Goal: Task Accomplishment & Management: Manage account settings

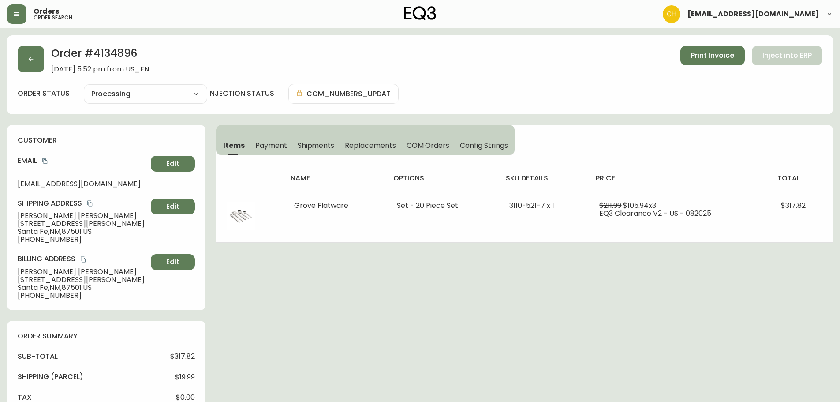
select select "PROCESSING"
click at [22, 61] on button "button" at bounding box center [31, 59] width 26 height 26
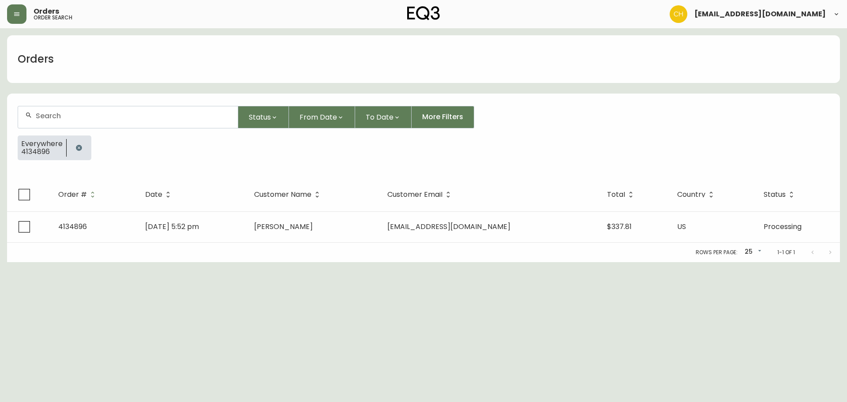
click at [51, 116] on input "text" at bounding box center [133, 116] width 195 height 8
type input "4134896"
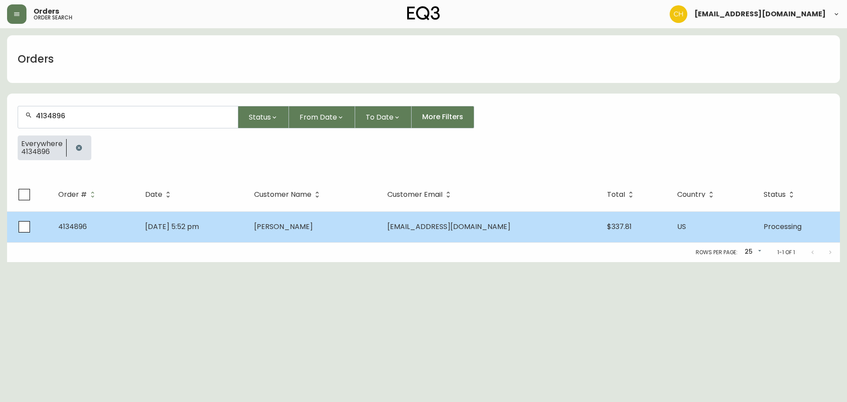
click at [298, 227] on span "[PERSON_NAME]" at bounding box center [283, 226] width 59 height 10
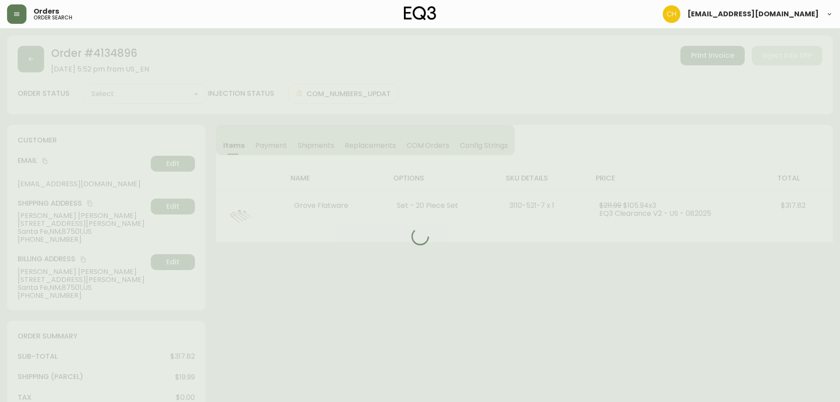
type input "Processing"
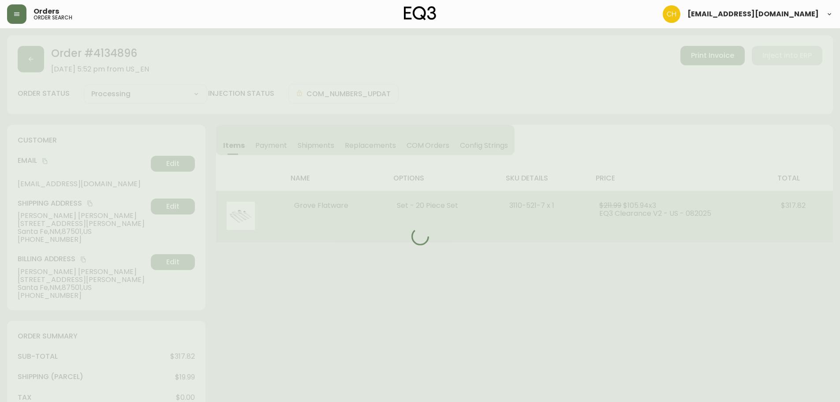
select select "PROCESSING"
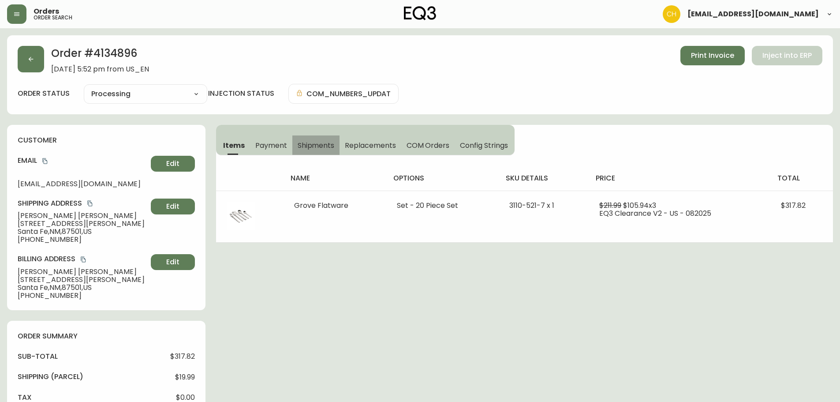
click at [315, 144] on span "Shipments" at bounding box center [316, 145] width 37 height 9
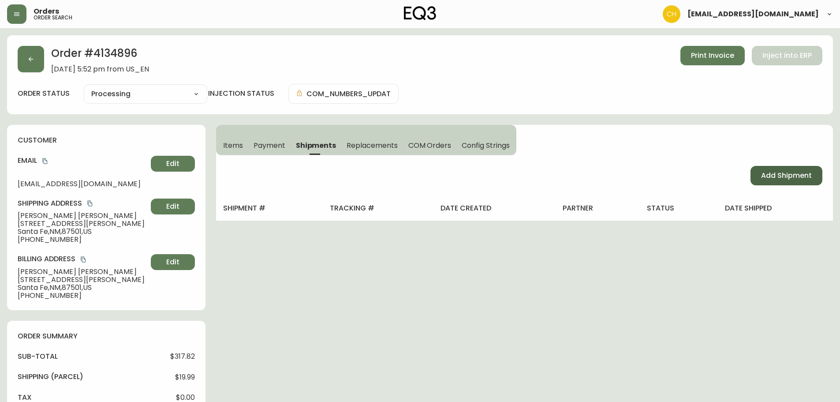
click at [762, 176] on span "Add Shipment" at bounding box center [786, 176] width 51 height 10
select select "PENDING"
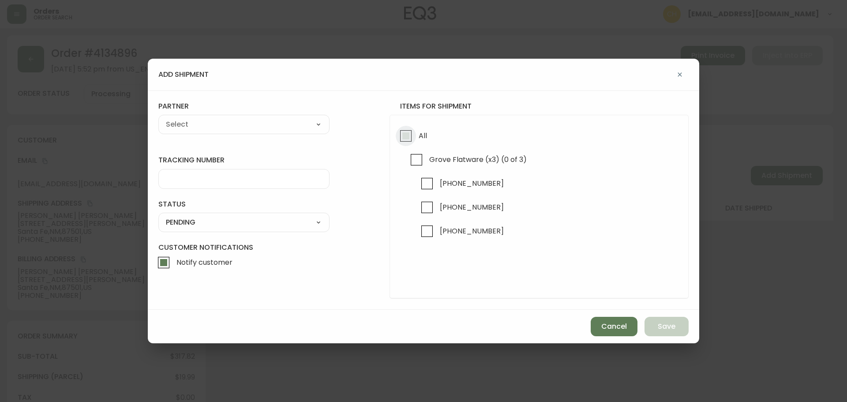
click at [406, 134] on input "All" at bounding box center [406, 136] width 20 height 20
checkbox input "true"
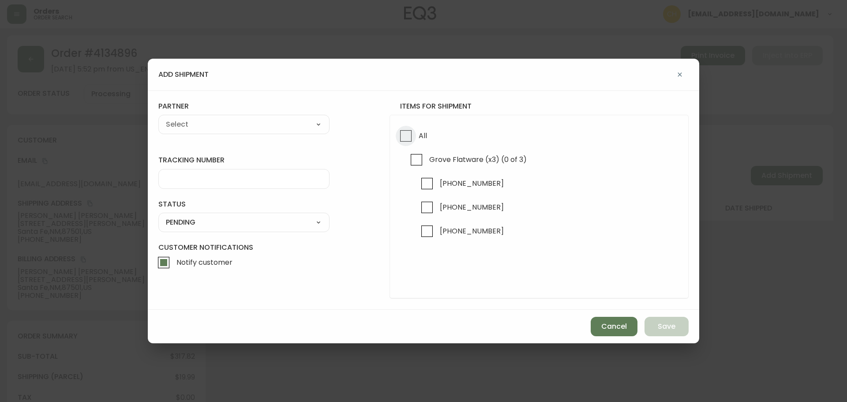
checkbox input "true"
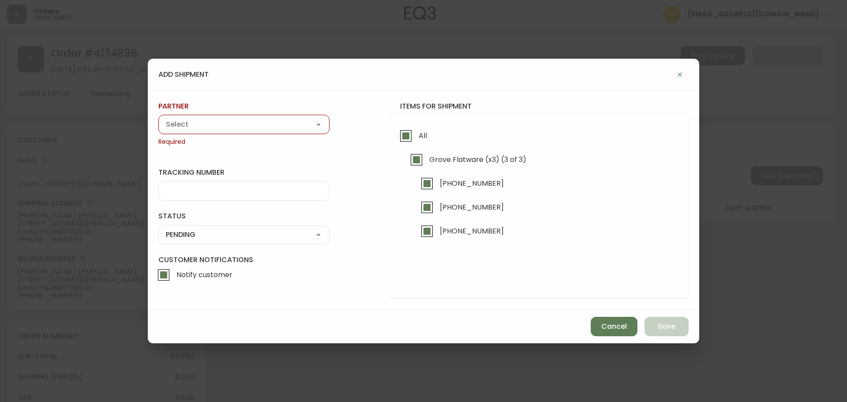
drag, startPoint x: 271, startPoint y: 124, endPoint x: 257, endPoint y: 129, distance: 14.9
click at [271, 124] on select "A Move to Remember LLC ABF Freight Alero [PERSON_NAME] Canada Post CDS Ceva Log…" at bounding box center [243, 124] width 171 height 13
select select "cjz4bo5w102ho01145qx5qg8u"
click at [158, 118] on select "A Move to Remember LLC ABF Freight Alero [PERSON_NAME] Canada Post CDS Ceva Log…" at bounding box center [243, 124] width 171 height 13
type input "FedEx US - Signature Required"
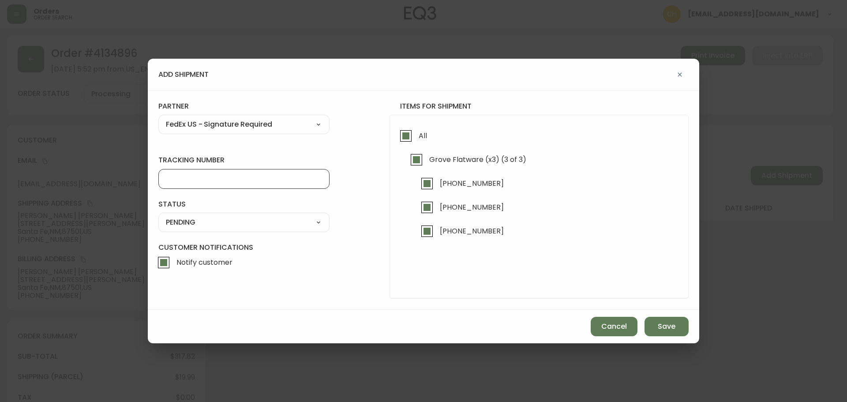
click at [178, 178] on input "tracking number" at bounding box center [244, 179] width 156 height 8
type input "455177310011"
click at [179, 226] on select "SHIPPED PENDING CANCELLED" at bounding box center [243, 222] width 171 height 13
click at [158, 216] on select "SHIPPED PENDING CANCELLED" at bounding box center [243, 222] width 171 height 13
select select "PENDING"
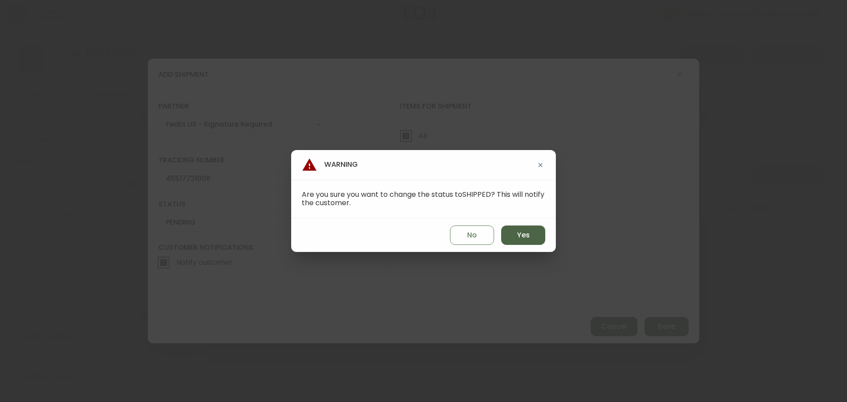
click at [509, 238] on button "Yes" at bounding box center [523, 234] width 44 height 19
type input "SHIPPED"
select select "SHIPPED"
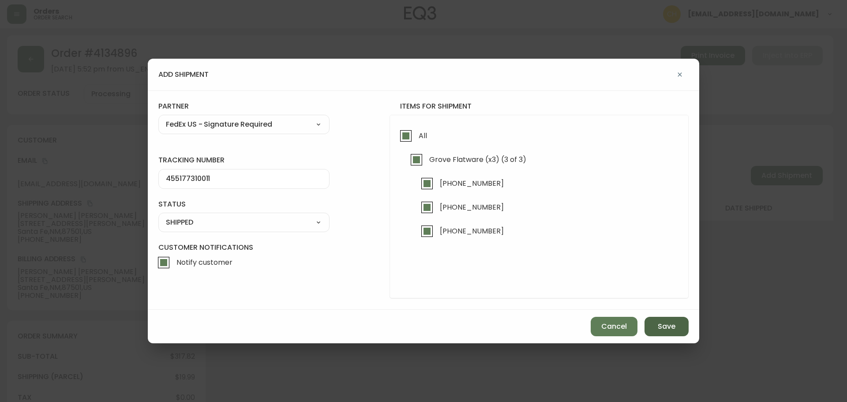
click at [660, 325] on span "Save" at bounding box center [666, 326] width 18 height 10
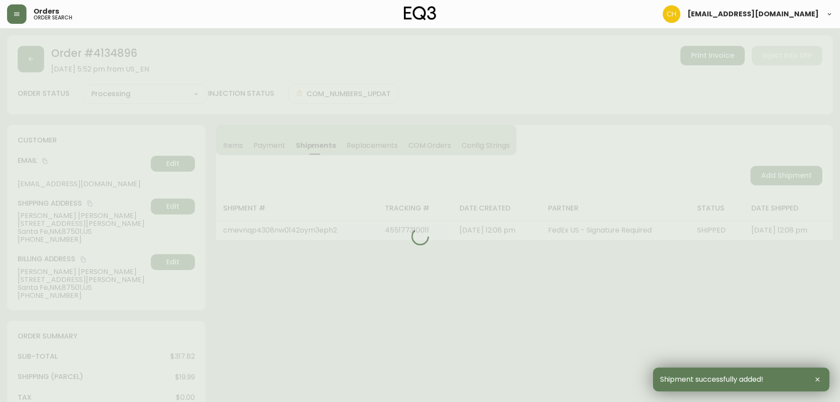
type input "Fully Shipped"
select select "FULLY_SHIPPED"
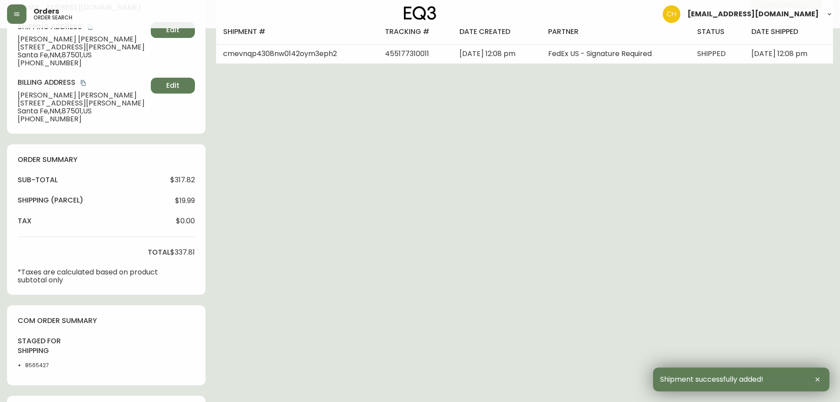
scroll to position [309, 0]
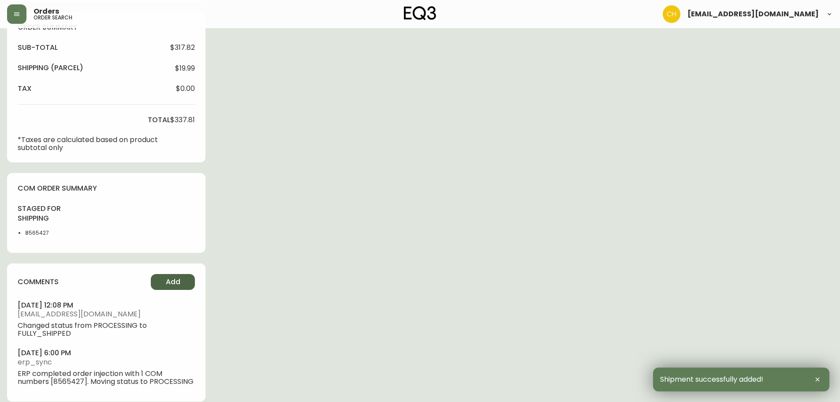
click at [160, 280] on button "Add" at bounding box center [173, 282] width 44 height 16
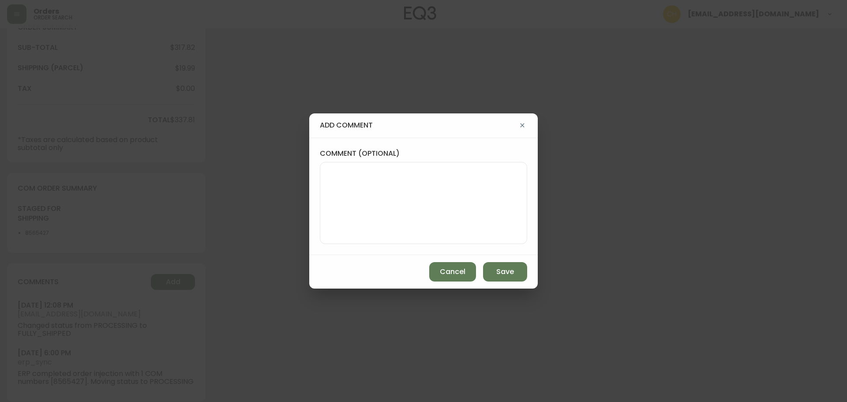
click at [351, 215] on textarea "comment (optional)" at bounding box center [423, 203] width 192 height 71
type textarea "c"
type textarea "CH"
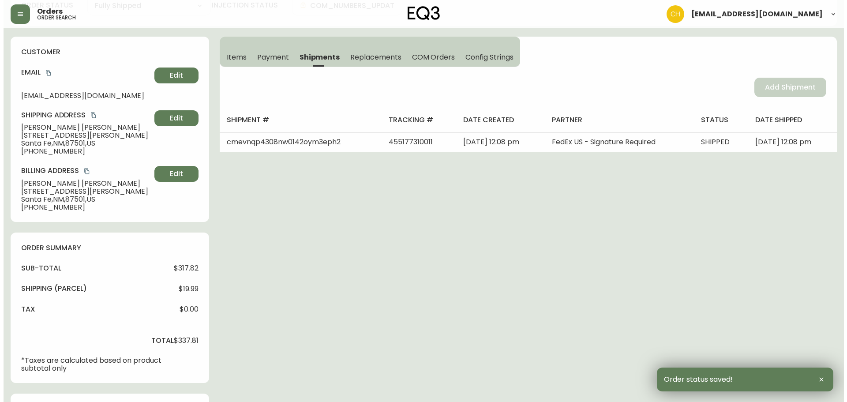
scroll to position [0, 0]
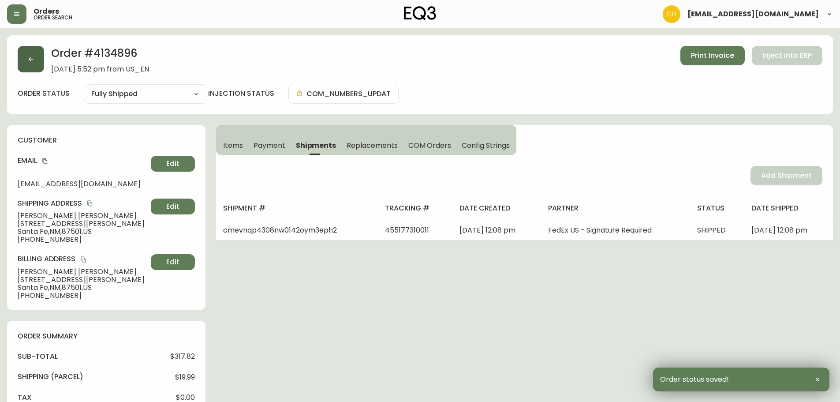
click at [32, 67] on button "button" at bounding box center [31, 59] width 26 height 26
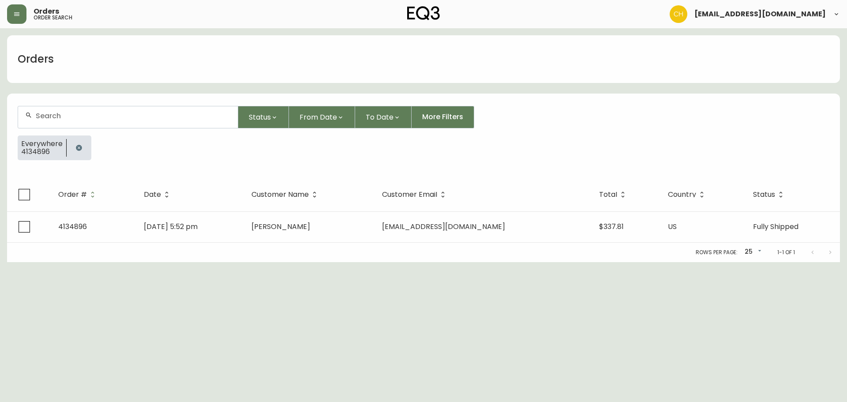
click at [44, 116] on input "text" at bounding box center [133, 116] width 195 height 8
type input "4134894"
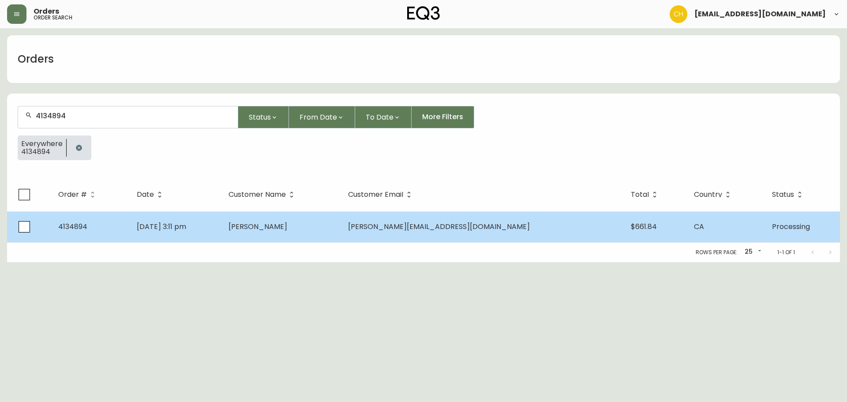
click at [221, 217] on td "[DATE] 3:11 pm" at bounding box center [176, 226] width 92 height 31
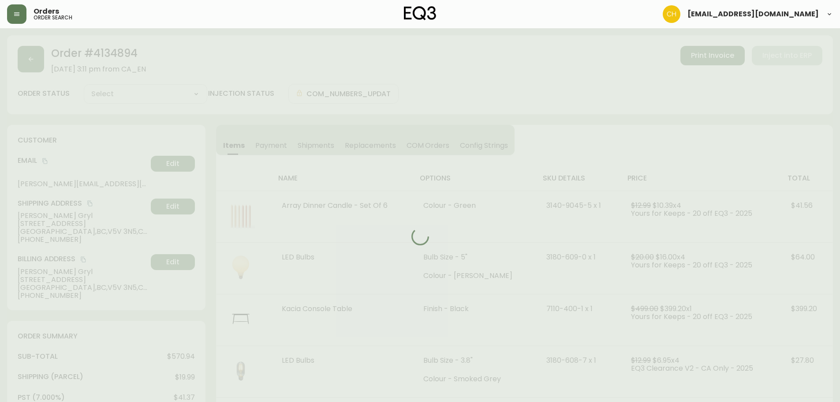
type input "Processing"
select select "PROCESSING"
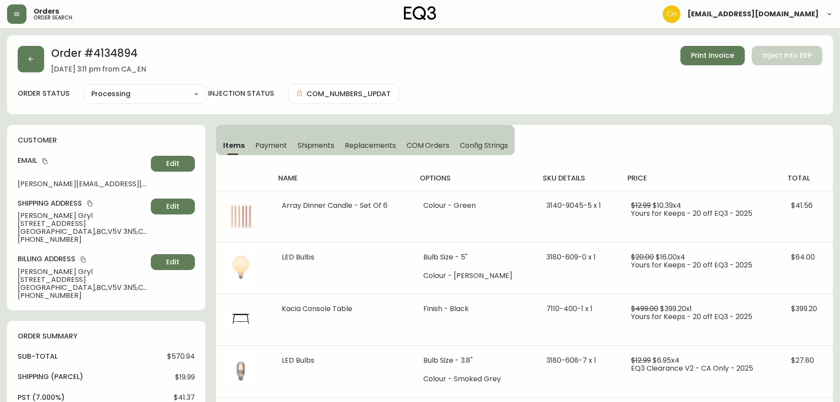
click at [307, 146] on span "Shipments" at bounding box center [316, 145] width 37 height 9
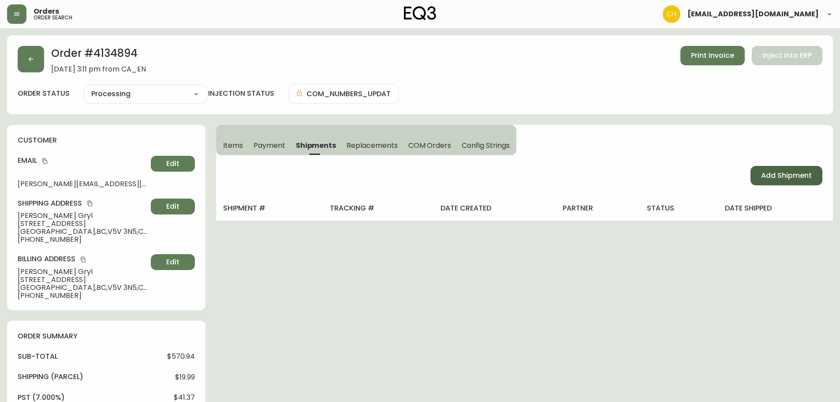
click at [789, 176] on span "Add Shipment" at bounding box center [786, 176] width 51 height 10
select select "PENDING"
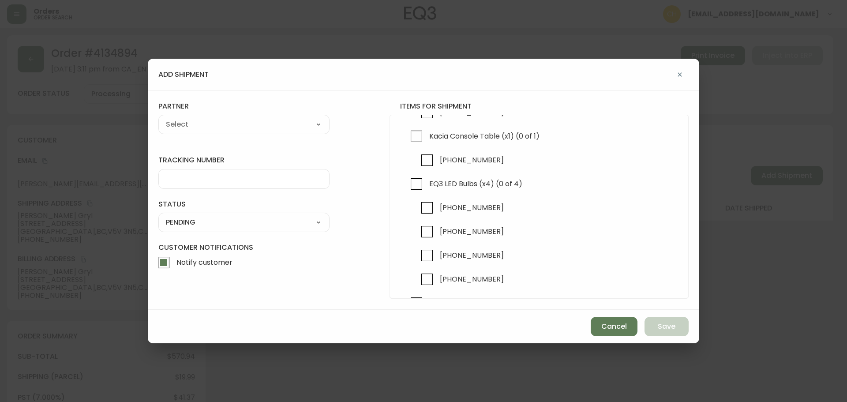
scroll to position [265, 0]
click at [416, 137] on input "Kacia Console Table (x1) (0 of 1)" at bounding box center [416, 133] width 20 height 20
checkbox input "true"
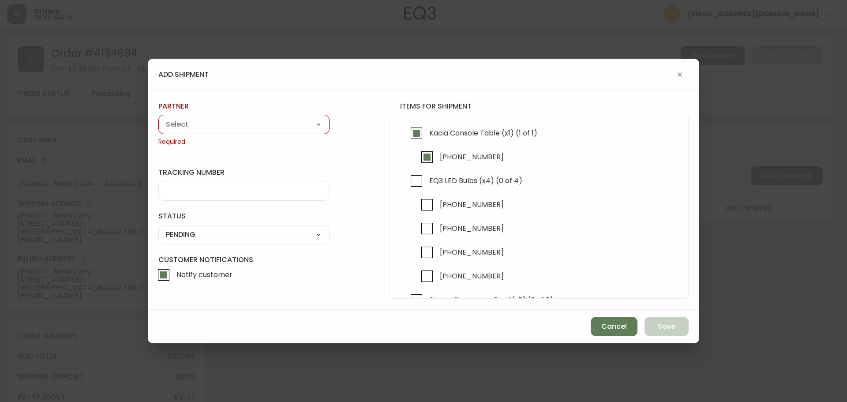
click at [229, 119] on select "A Move to Remember LLC ABF Freight Alero [PERSON_NAME] Canada Post CDS Ceva Log…" at bounding box center [243, 124] width 171 height 13
select select "cjy0a9taa01x001669l98m63c"
click at [158, 118] on select "A Move to Remember LLC ABF Freight Alero [PERSON_NAME] Canada Post CDS Ceva Log…" at bounding box center [243, 124] width 171 height 13
type input "FedEx"
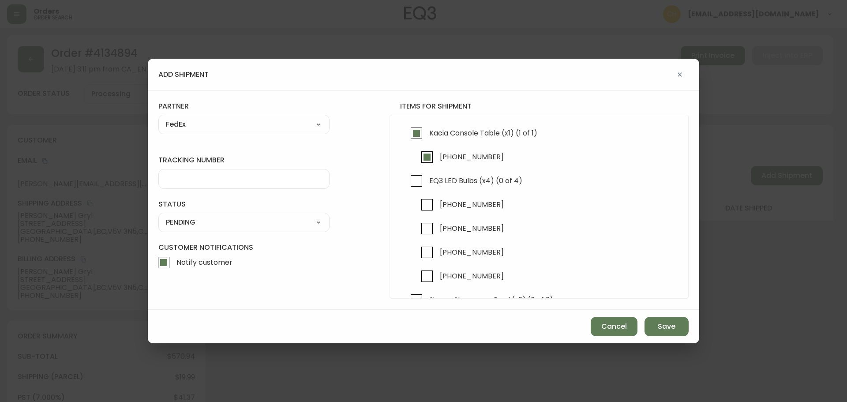
click at [188, 186] on div at bounding box center [243, 179] width 171 height 20
type input "455183576380"
click at [183, 224] on select "SHIPPED PENDING CANCELLED" at bounding box center [243, 222] width 171 height 13
click at [158, 216] on select "SHIPPED PENDING CANCELLED" at bounding box center [243, 222] width 171 height 13
select select "PENDING"
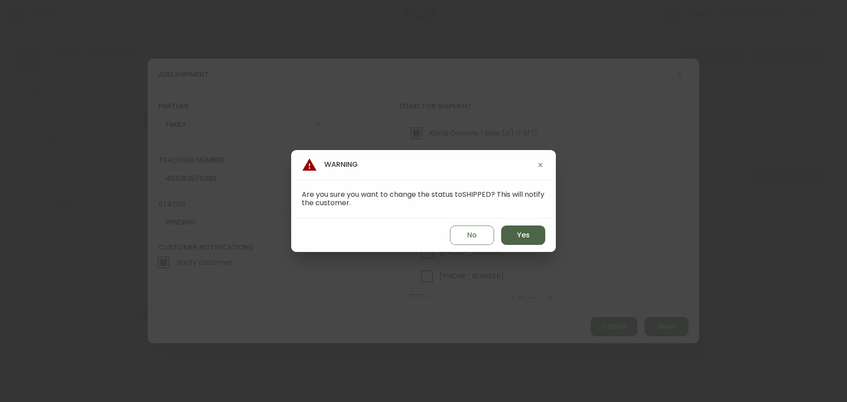
click at [517, 238] on span "Yes" at bounding box center [523, 235] width 13 height 10
type input "SHIPPED"
select select "SHIPPED"
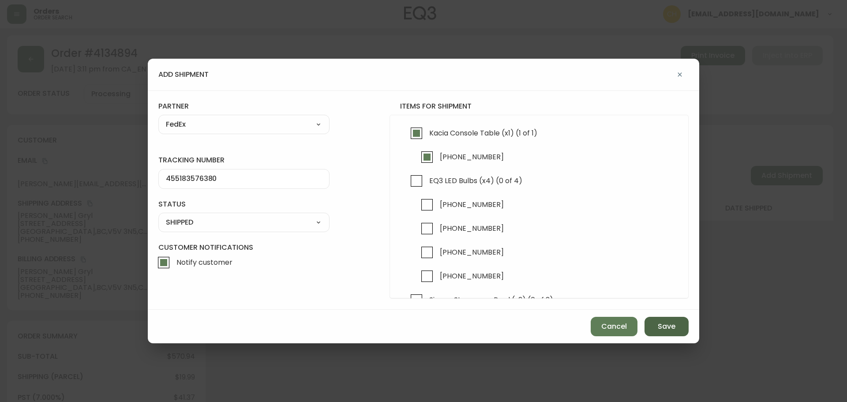
click at [660, 330] on span "Save" at bounding box center [666, 326] width 18 height 10
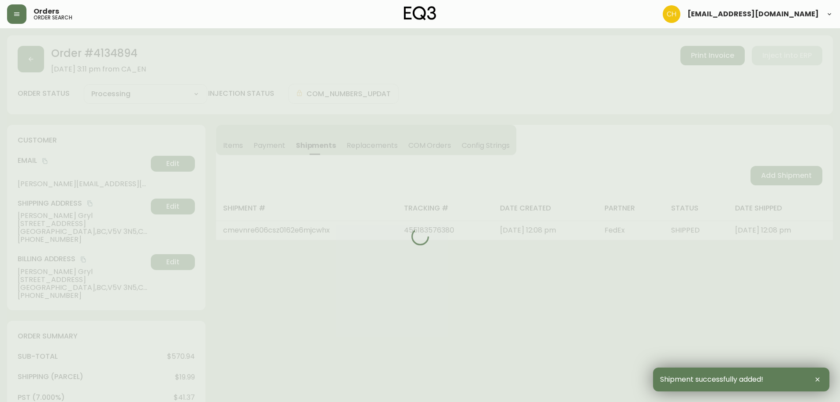
type input "Partially Shipped"
select select "PARTIALLY_SHIPPED"
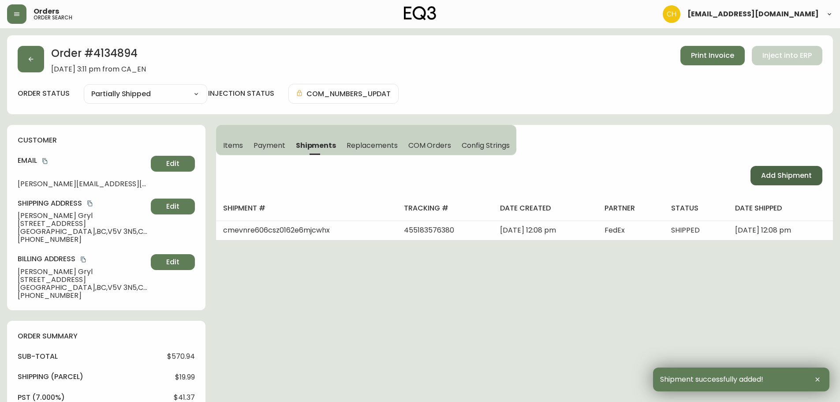
click at [779, 177] on span "Add Shipment" at bounding box center [786, 176] width 51 height 10
select select "PENDING"
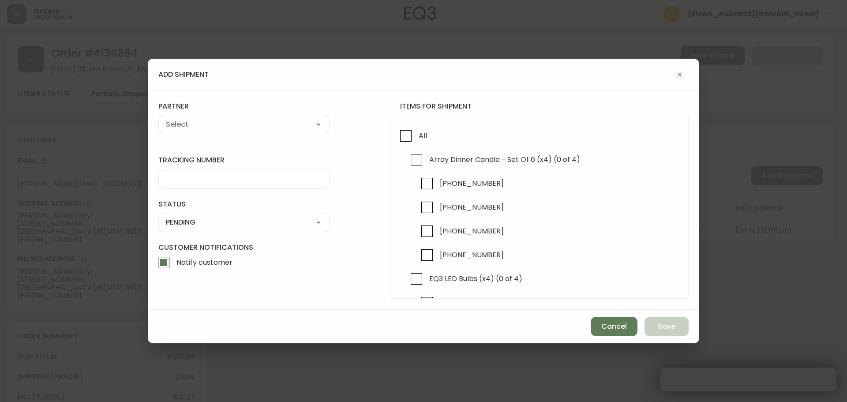
checkbox input "true"
click at [417, 161] on input "Array Dinner Candle - Set Of 6 (x4) (0 of 4)" at bounding box center [416, 159] width 20 height 20
checkbox input "true"
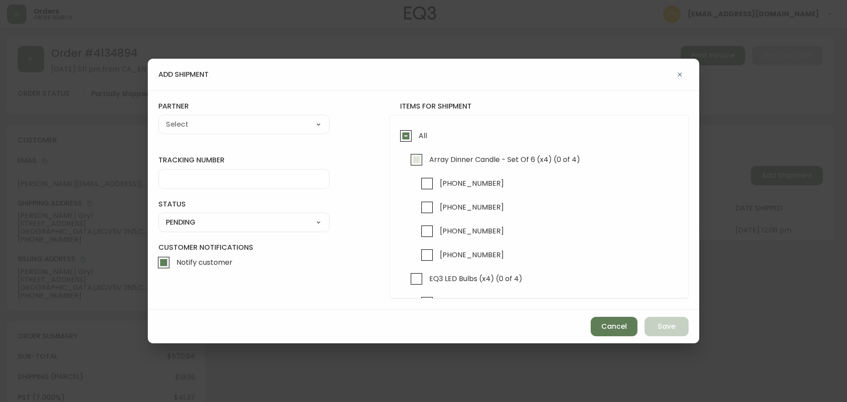
checkbox input "true"
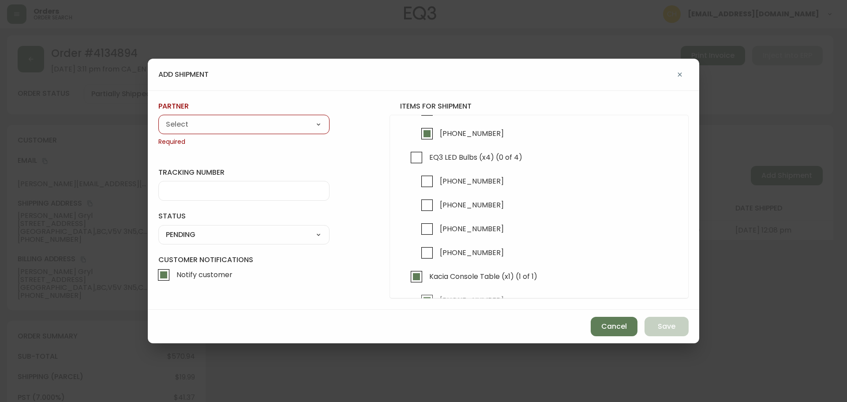
scroll to position [132, 0]
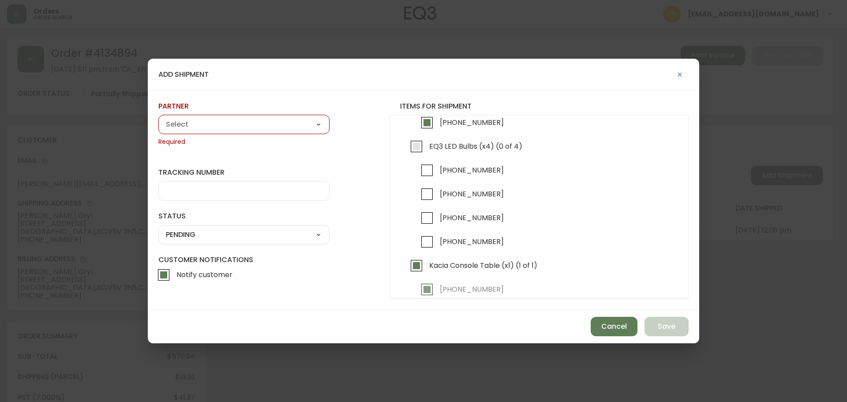
click at [413, 147] on input "EQ3 LED Bulbs (x4) (0 of 4)" at bounding box center [416, 146] width 20 height 20
checkbox input "true"
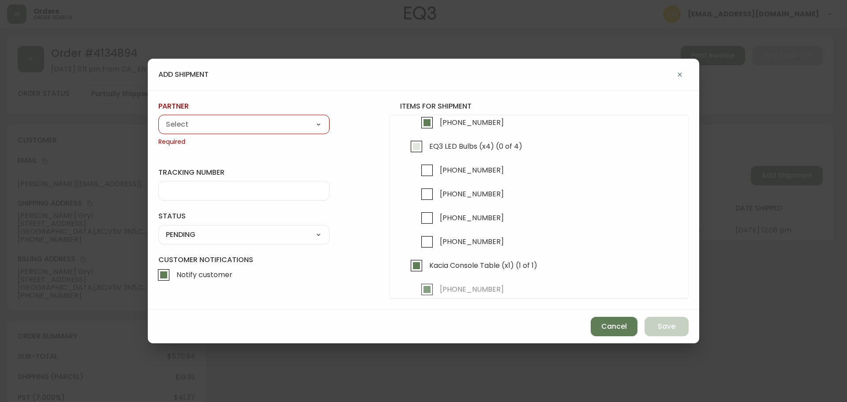
checkbox input "true"
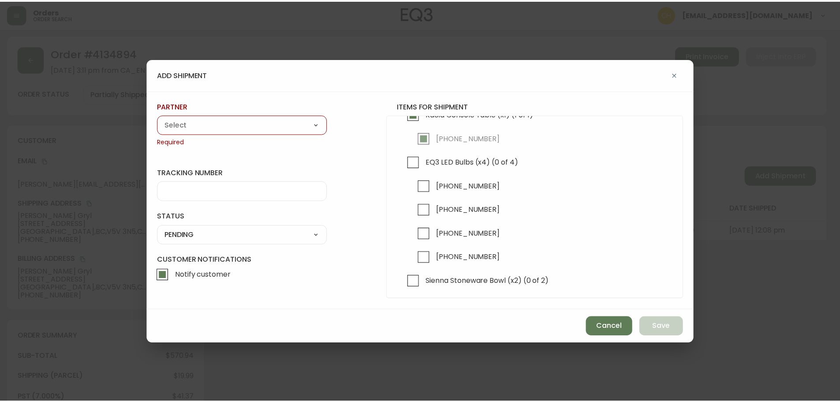
scroll to position [309, 0]
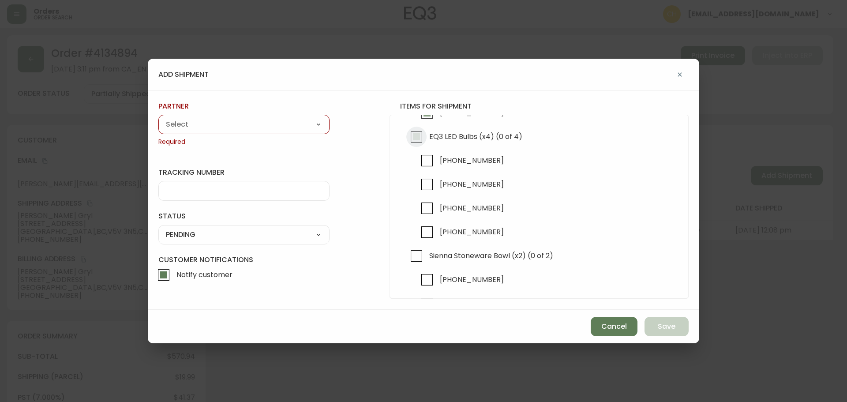
click at [415, 143] on input "EQ3 LED Bulbs (x4) (0 of 4)" at bounding box center [416, 137] width 20 height 20
checkbox input "true"
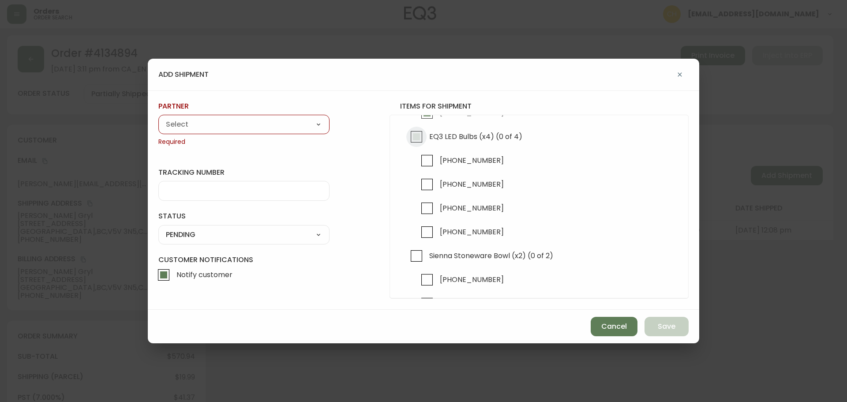
checkbox input "true"
click at [416, 259] on input "Sienna Stoneware Bowl (x2) (0 of 2)" at bounding box center [416, 256] width 20 height 20
checkbox input "true"
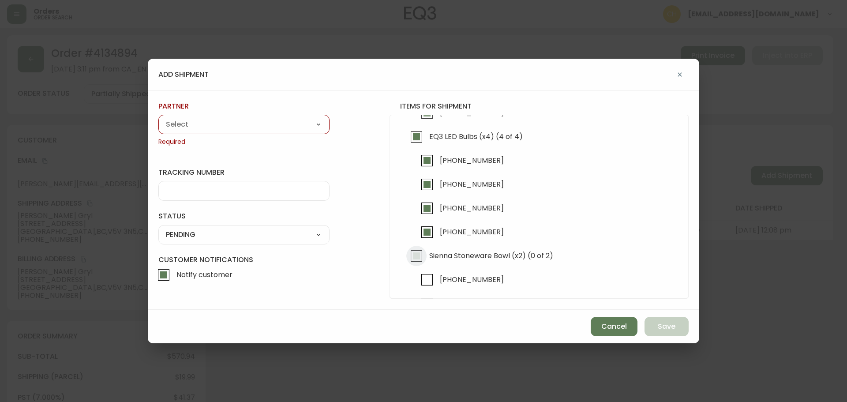
checkbox input "true"
click at [199, 122] on select "A Move to Remember LLC ABF Freight Alero [PERSON_NAME] Canada Post CDS Ceva Log…" at bounding box center [243, 124] width 171 height 13
select select "cjy0a9taa01x001669l98m63c"
click at [158, 118] on select "A Move to Remember LLC ABF Freight Alero [PERSON_NAME] Canada Post CDS Ceva Log…" at bounding box center [243, 124] width 171 height 13
type input "FedEx"
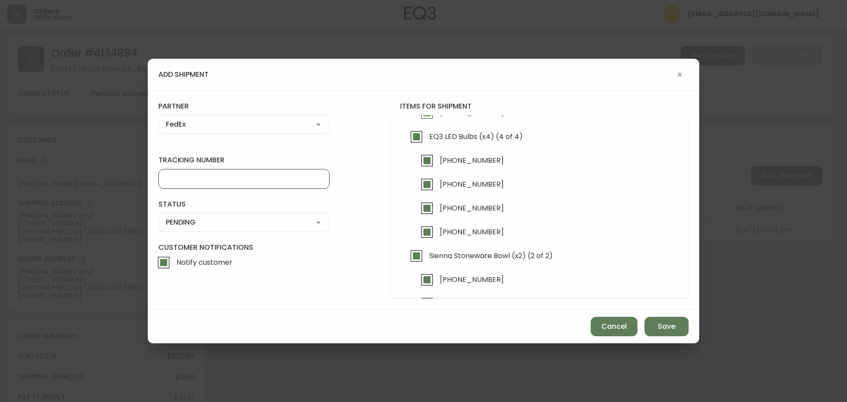
click at [178, 182] on input "tracking number" at bounding box center [244, 179] width 156 height 8
type input "455183576391"
click at [187, 220] on select "SHIPPED PENDING CANCELLED" at bounding box center [243, 222] width 171 height 13
click at [158, 216] on select "SHIPPED PENDING CANCELLED" at bounding box center [243, 222] width 171 height 13
select select "PENDING"
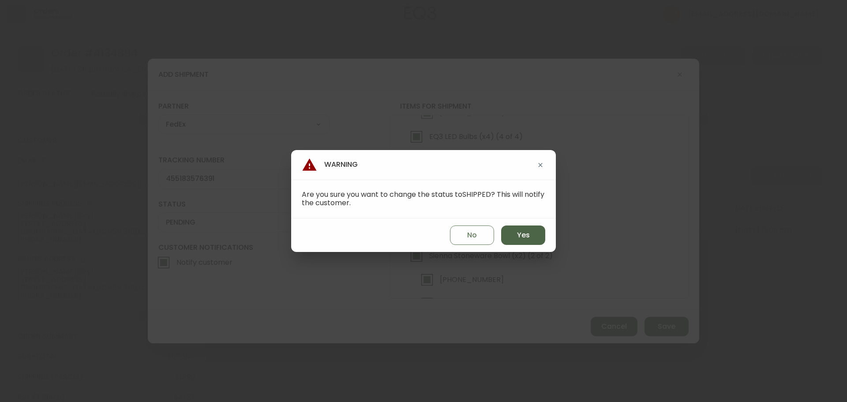
click at [525, 239] on span "Yes" at bounding box center [523, 235] width 13 height 10
type input "SHIPPED"
select select "SHIPPED"
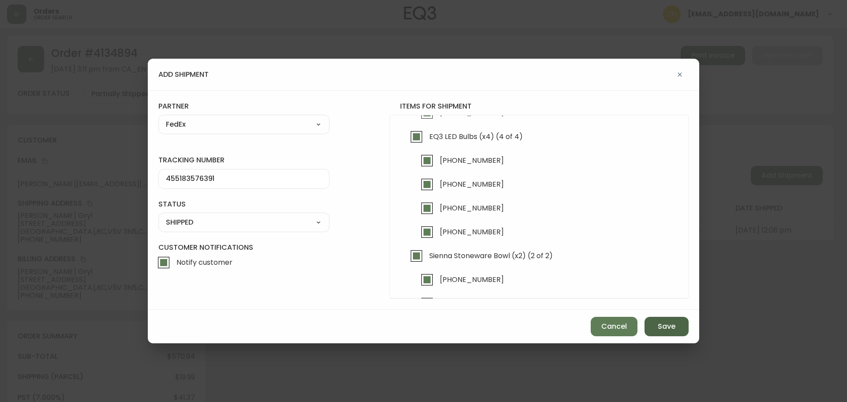
click at [664, 327] on span "Save" at bounding box center [666, 326] width 18 height 10
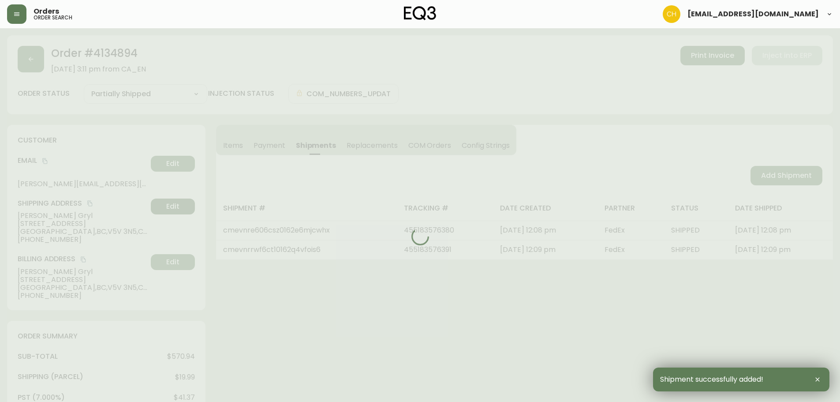
type input "Fully Shipped"
select select "FULLY_SHIPPED"
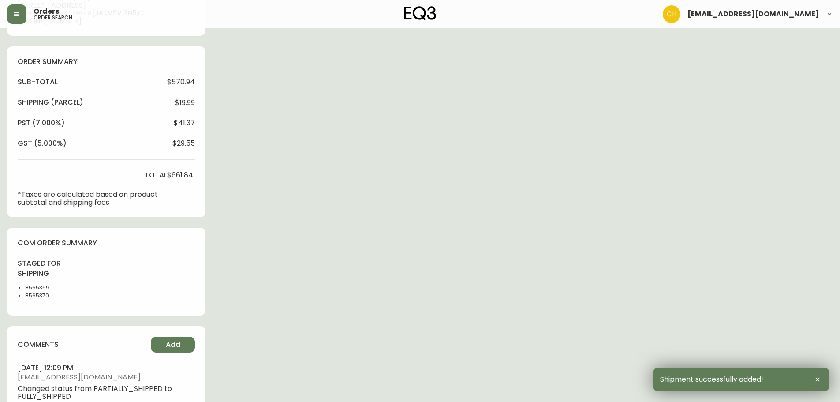
scroll to position [403, 0]
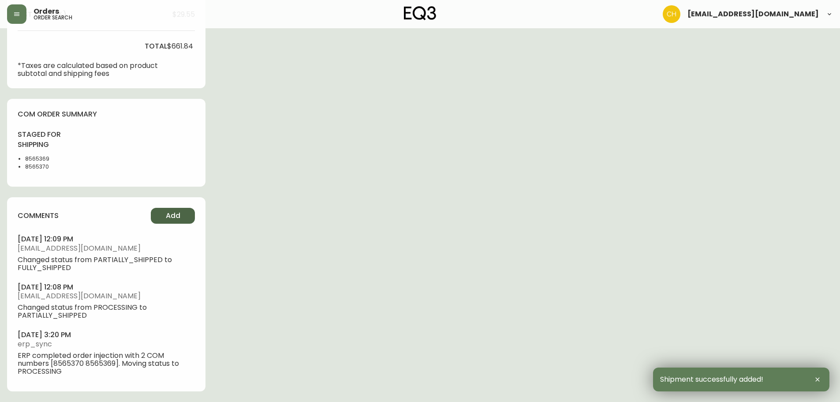
click at [185, 219] on button "Add" at bounding box center [173, 216] width 44 height 16
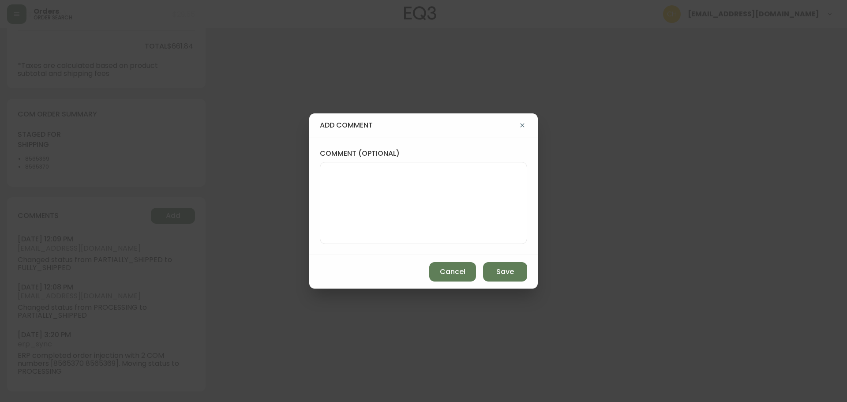
click at [330, 189] on textarea "comment (optional)" at bounding box center [423, 203] width 192 height 71
type textarea "CH"
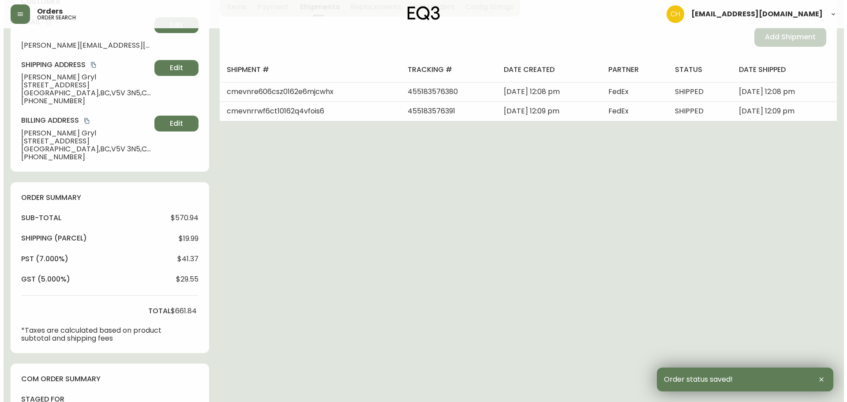
scroll to position [0, 0]
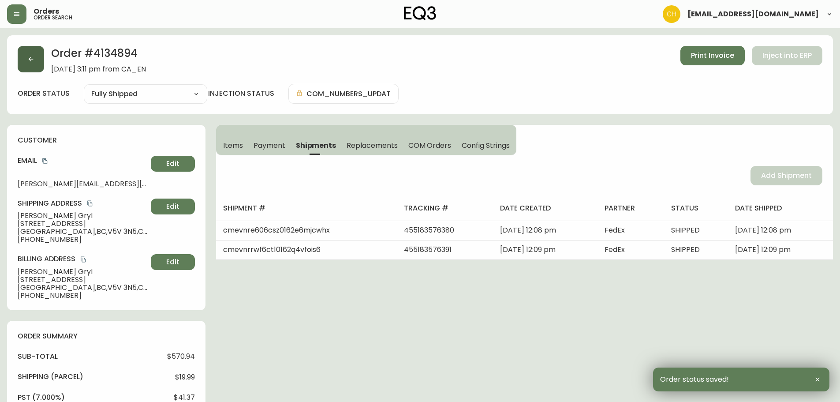
click at [26, 58] on button "button" at bounding box center [31, 59] width 26 height 26
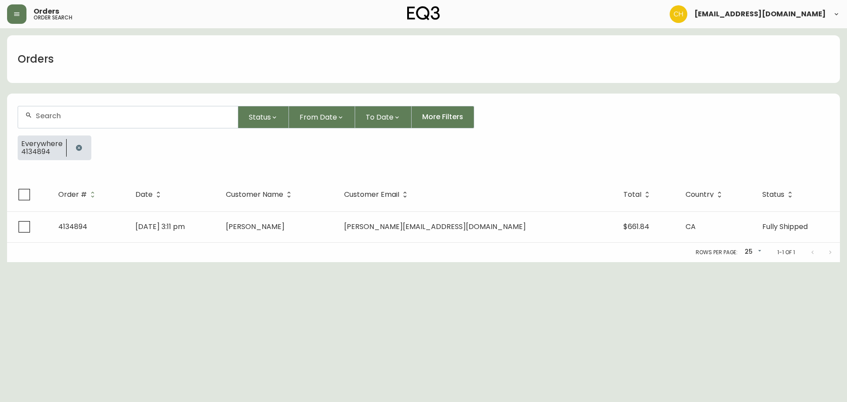
click at [42, 113] on input "text" at bounding box center [133, 116] width 195 height 8
type input "4134882"
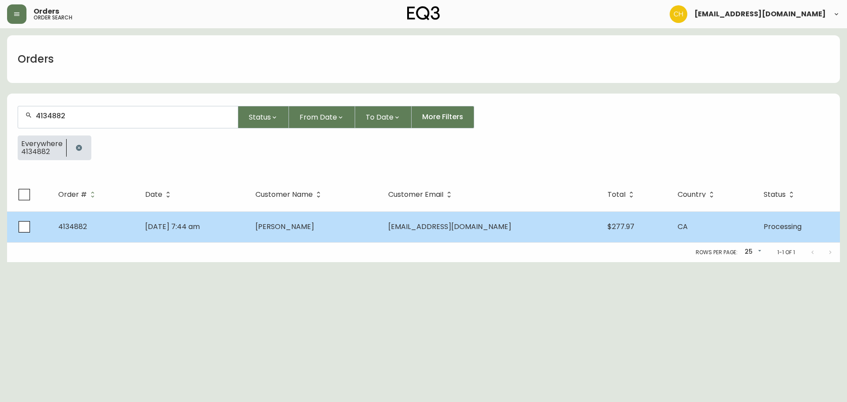
click at [306, 232] on td "[PERSON_NAME]" at bounding box center [314, 226] width 133 height 31
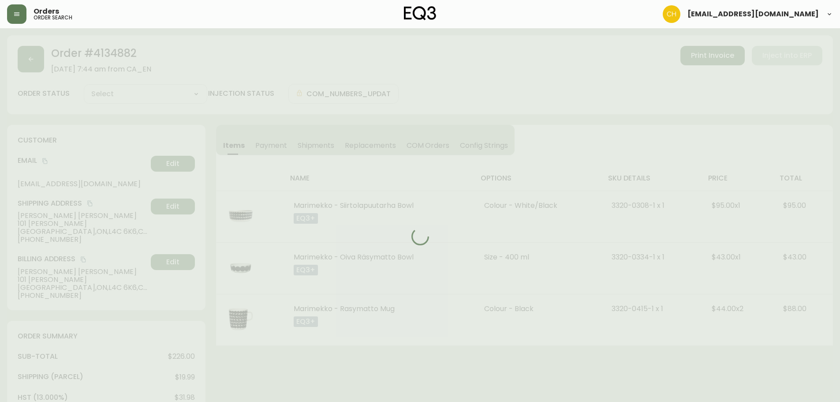
type input "Processing"
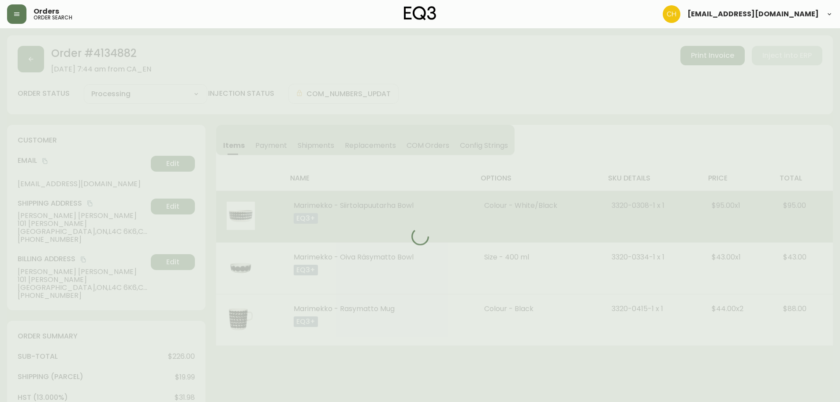
select select "PROCESSING"
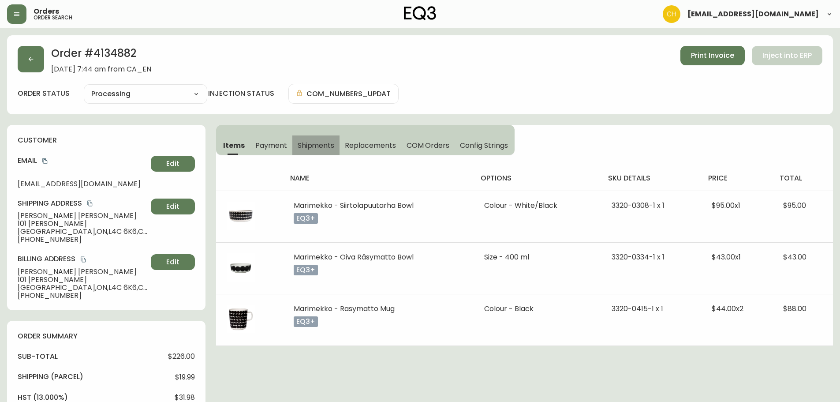
click at [304, 144] on span "Shipments" at bounding box center [316, 145] width 37 height 9
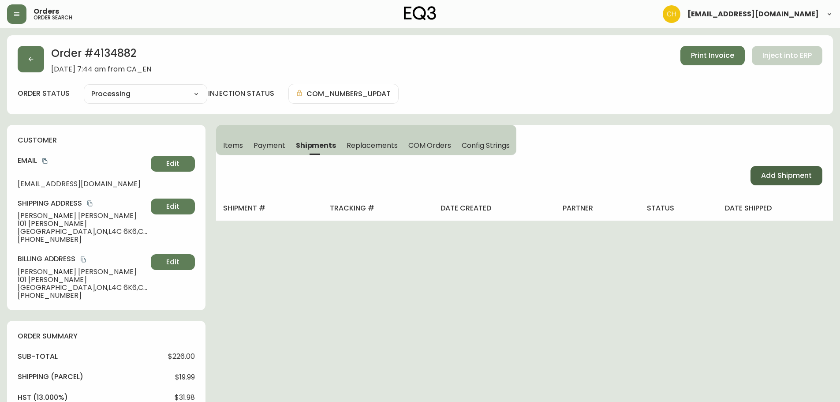
click at [780, 175] on span "Add Shipment" at bounding box center [786, 176] width 51 height 10
select select "PENDING"
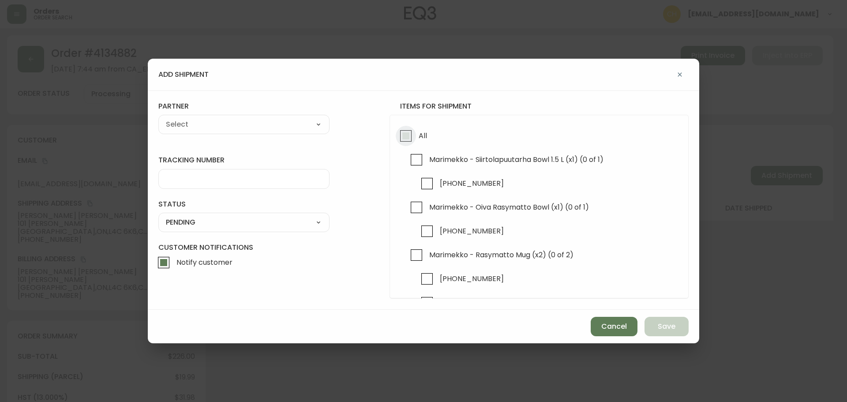
click at [407, 135] on input "All" at bounding box center [406, 136] width 20 height 20
checkbox input "true"
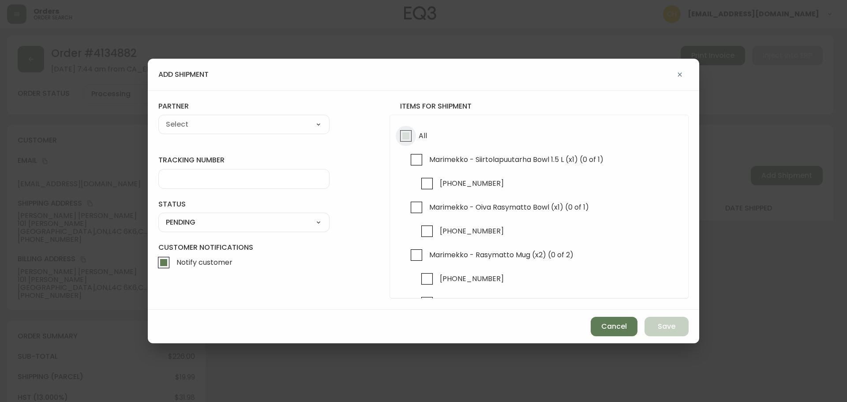
checkbox input "true"
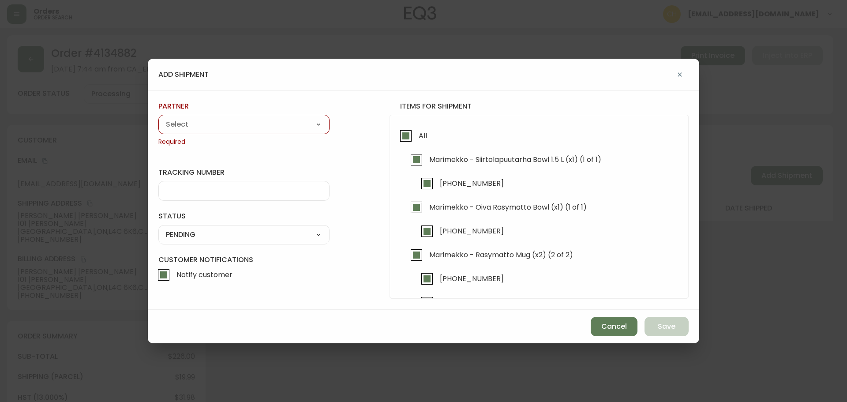
click at [291, 127] on select "A Move to Remember LLC ABF Freight Alero [PERSON_NAME] Canada Post CDS Ceva Log…" at bounding box center [243, 124] width 171 height 13
select select "cjy0a9taa01x001669l98m63c"
click at [158, 118] on select "A Move to Remember LLC ABF Freight Alero [PERSON_NAME] Canada Post CDS Ceva Log…" at bounding box center [243, 124] width 171 height 13
type input "FedEx"
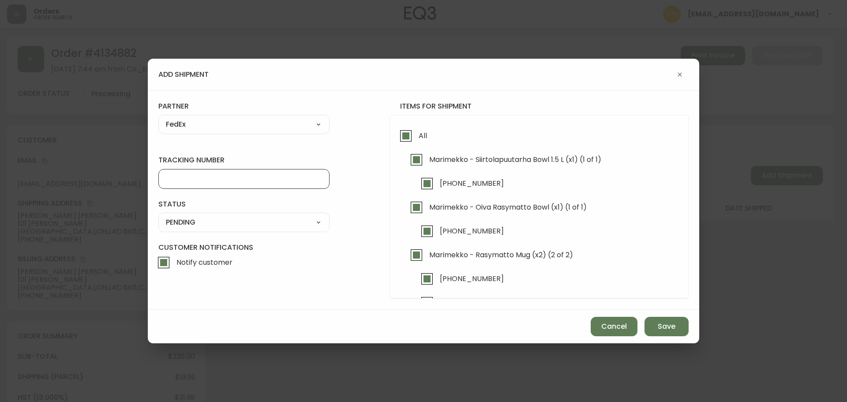
click at [209, 178] on input "tracking number" at bounding box center [244, 179] width 156 height 8
type input "455183576406"
click at [178, 226] on select "SHIPPED PENDING CANCELLED" at bounding box center [243, 222] width 171 height 13
click at [158, 216] on select "SHIPPED PENDING CANCELLED" at bounding box center [243, 222] width 171 height 13
select select "PENDING"
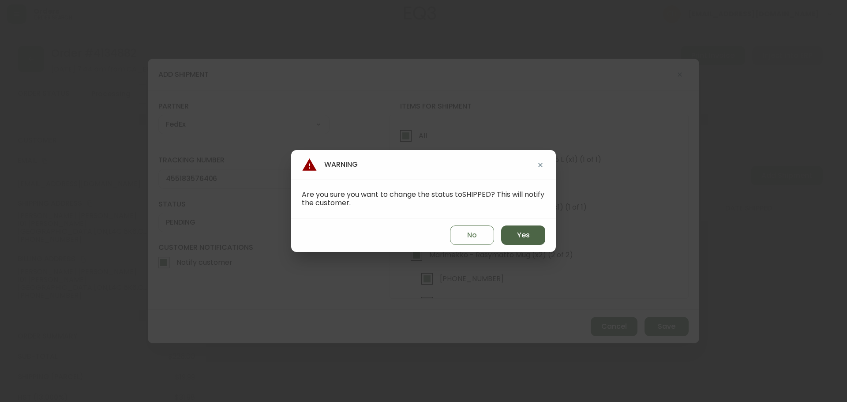
click at [522, 235] on span "Yes" at bounding box center [523, 235] width 13 height 10
type input "SHIPPED"
select select "SHIPPED"
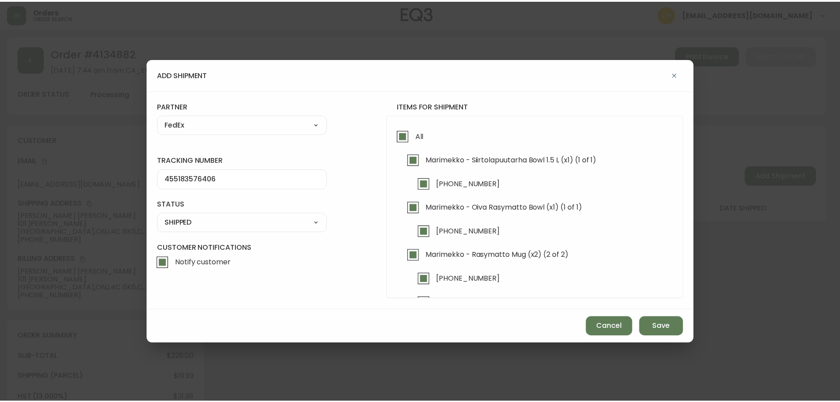
scroll to position [25, 0]
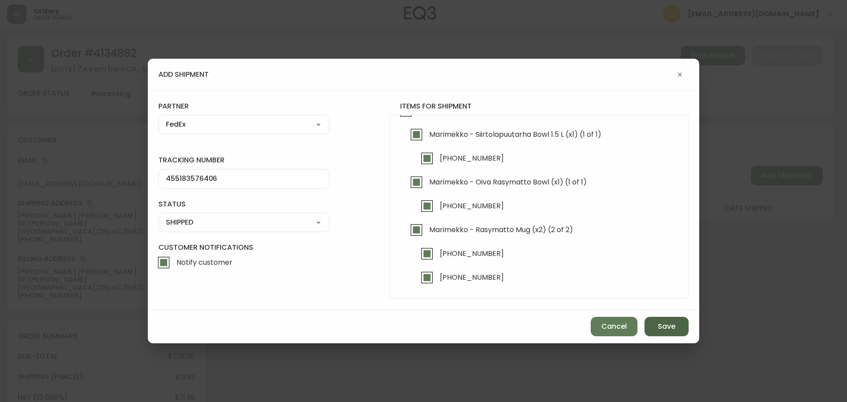
click at [666, 329] on span "Save" at bounding box center [666, 326] width 18 height 10
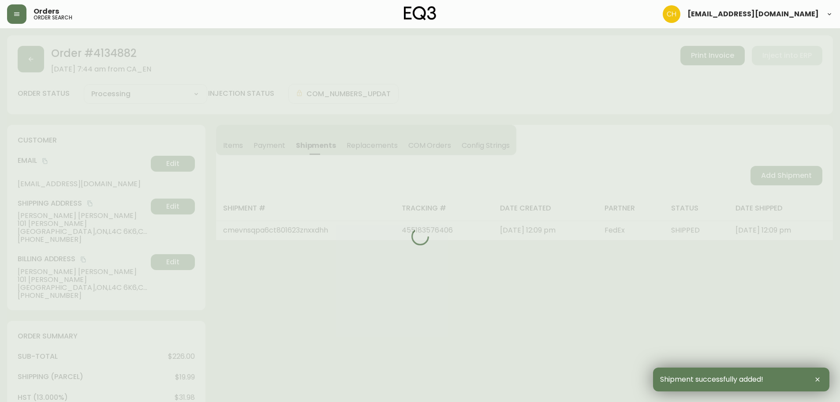
type input "Fully Shipped"
select select "FULLY_SHIPPED"
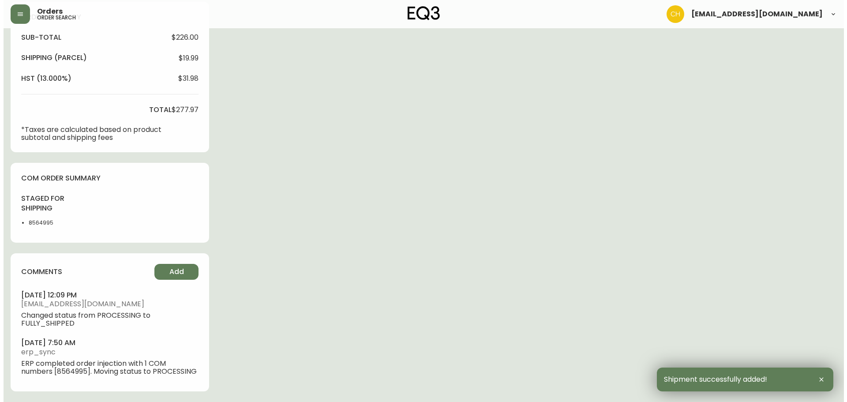
scroll to position [327, 0]
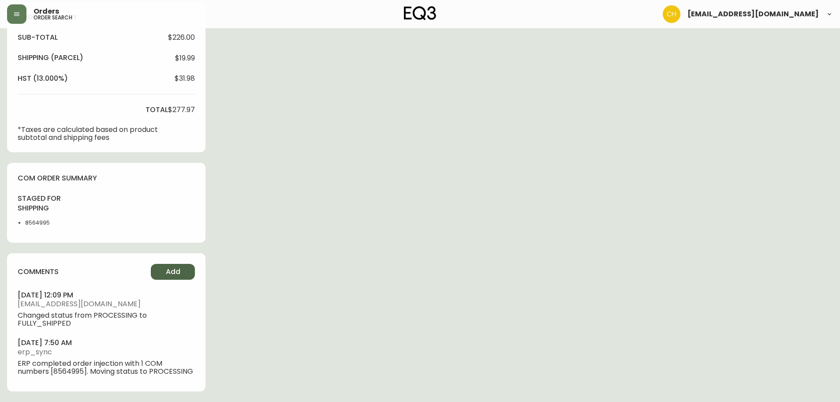
click at [189, 267] on button "Add" at bounding box center [173, 272] width 44 height 16
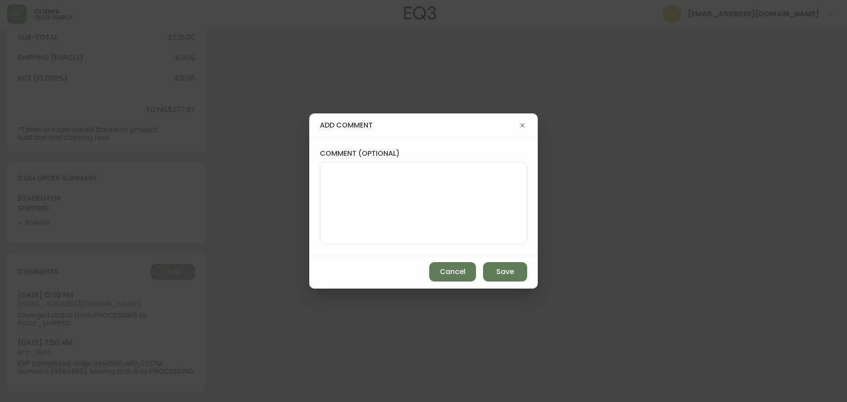
click at [341, 207] on textarea "comment (optional)" at bounding box center [423, 203] width 192 height 71
type textarea "CH"
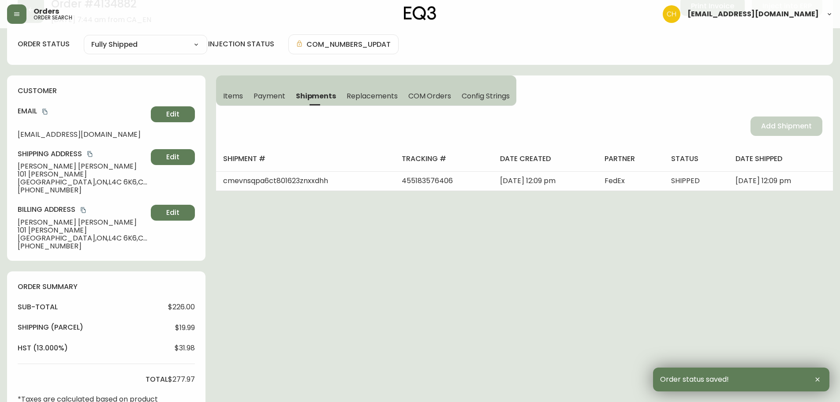
scroll to position [0, 0]
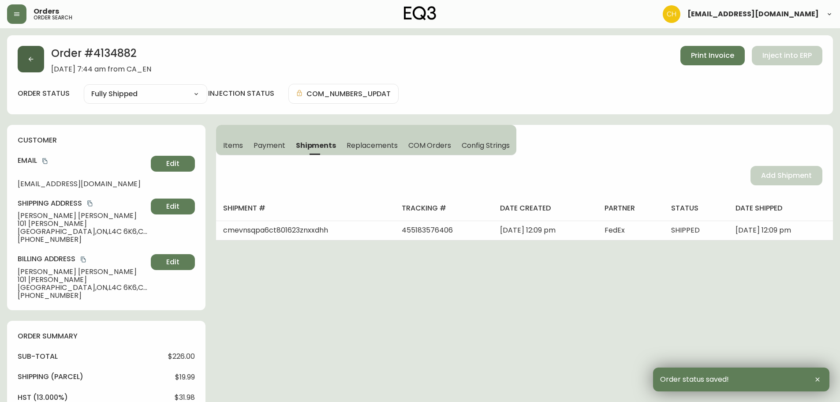
click at [37, 63] on button "button" at bounding box center [31, 59] width 26 height 26
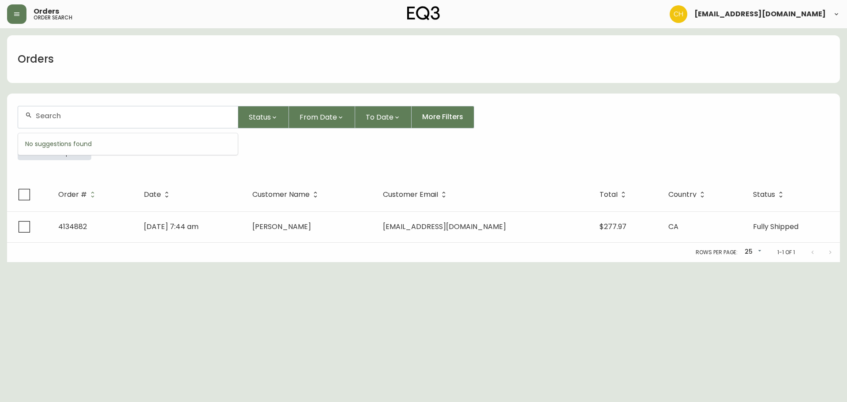
click at [45, 118] on input "text" at bounding box center [133, 116] width 195 height 8
type input "4134880"
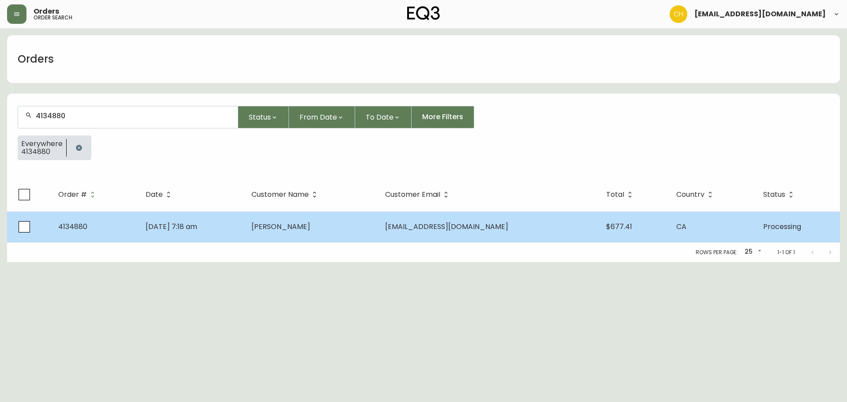
click at [310, 230] on span "[PERSON_NAME]" at bounding box center [280, 226] width 59 height 10
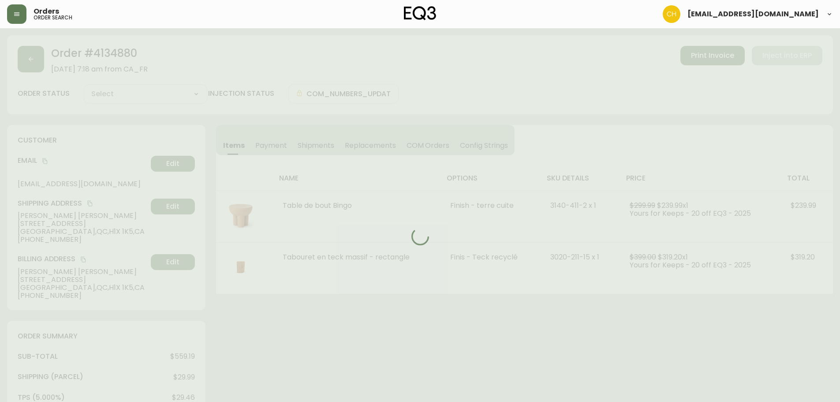
type input "Processing"
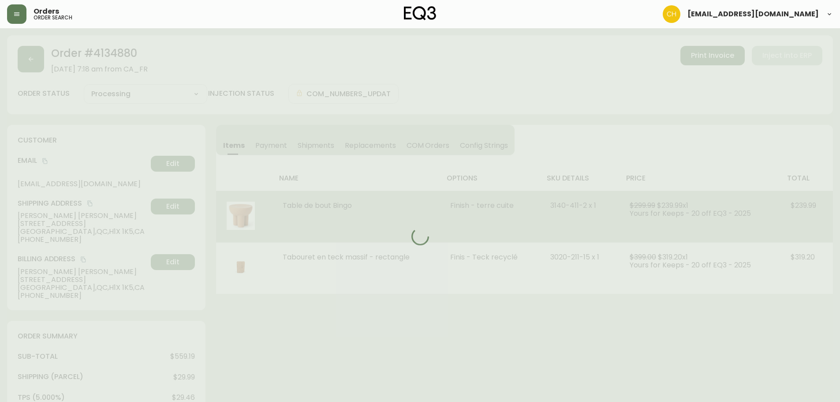
select select "PROCESSING"
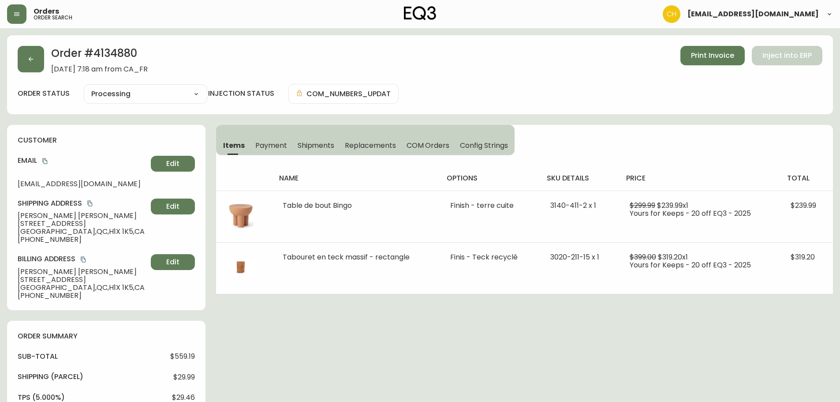
click at [317, 142] on span "Shipments" at bounding box center [316, 145] width 37 height 9
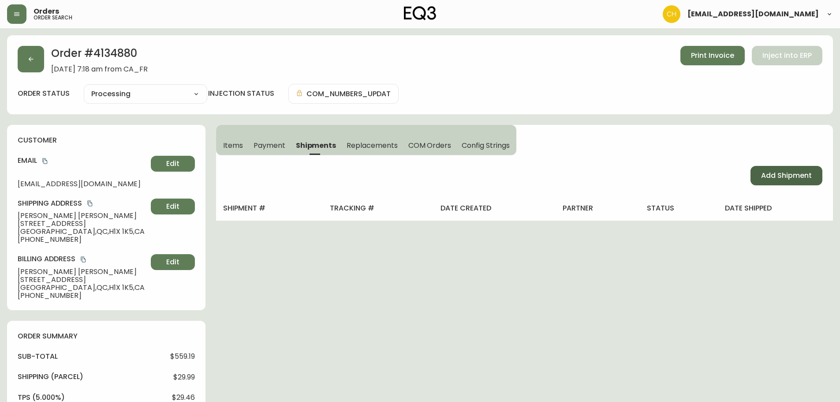
click at [769, 174] on span "Add Shipment" at bounding box center [786, 176] width 51 height 10
select select "PENDING"
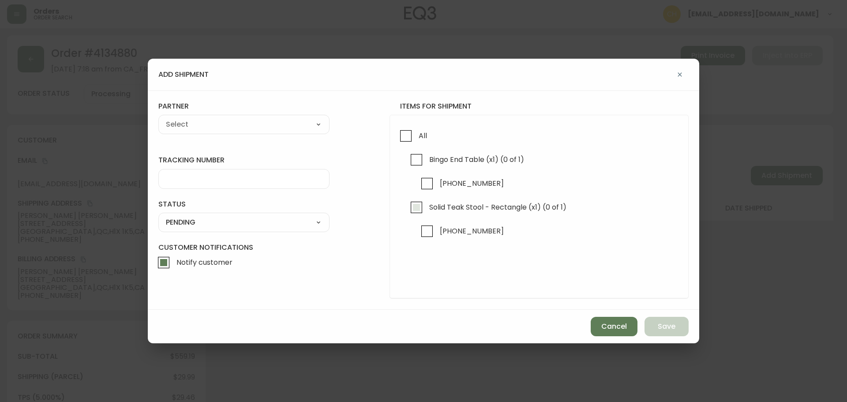
click at [418, 205] on input "Solid Teak Stool - Rectangle (x1) (0 of 1)" at bounding box center [416, 207] width 20 height 20
checkbox input "true"
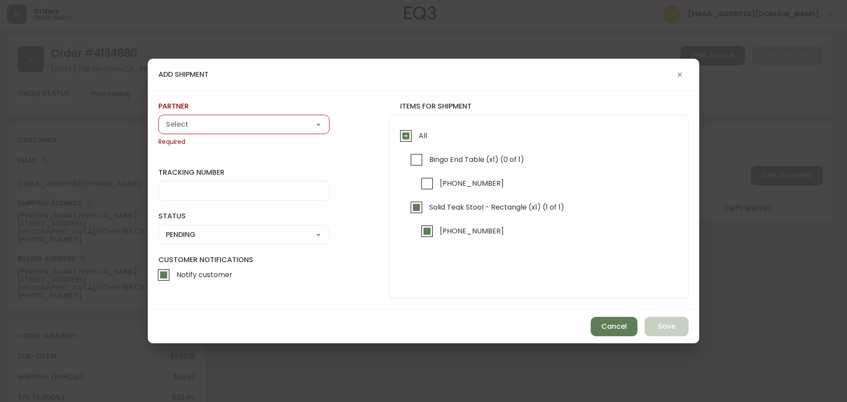
click at [241, 130] on select "A Move to Remember LLC ABF Freight Alero [PERSON_NAME] Canada Post CDS Ceva Log…" at bounding box center [243, 124] width 171 height 13
select select "cjy0a9taa01x001669l98m63c"
click at [158, 118] on select "A Move to Remember LLC ABF Freight Alero [PERSON_NAME] Canada Post CDS Ceva Log…" at bounding box center [243, 124] width 171 height 13
type input "FedEx"
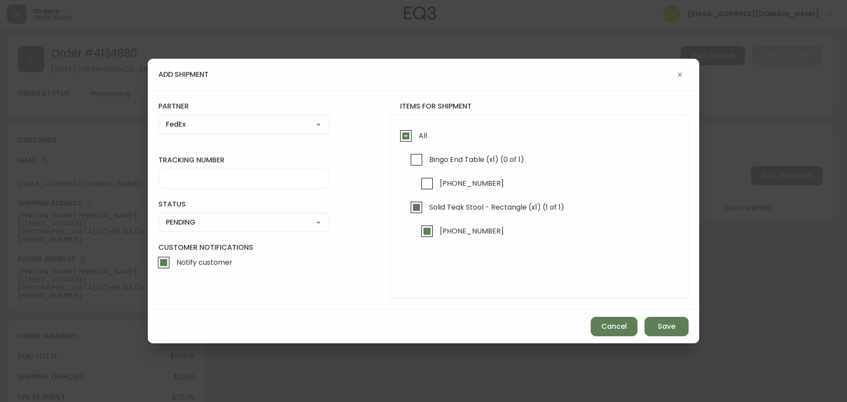
click at [182, 180] on input "tracking number" at bounding box center [244, 179] width 156 height 8
type input "455183576417"
click at [199, 219] on select "SHIPPED PENDING CANCELLED" at bounding box center [243, 222] width 171 height 13
click at [158, 216] on select "SHIPPED PENDING CANCELLED" at bounding box center [243, 222] width 171 height 13
select select "PENDING"
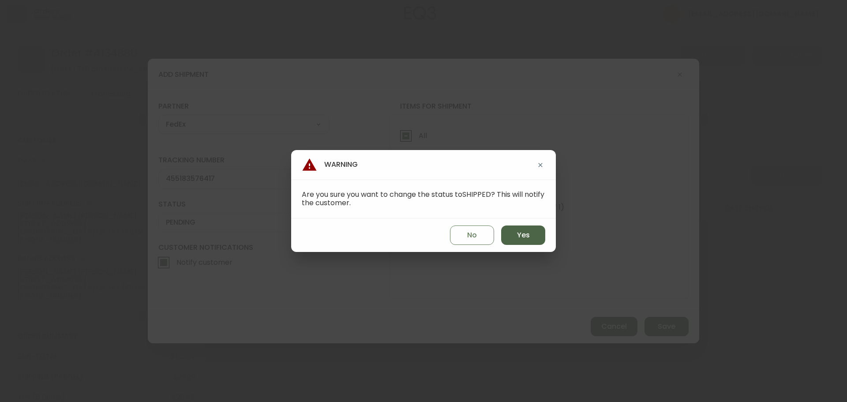
click at [521, 231] on span "Yes" at bounding box center [523, 235] width 13 height 10
type input "SHIPPED"
select select "SHIPPED"
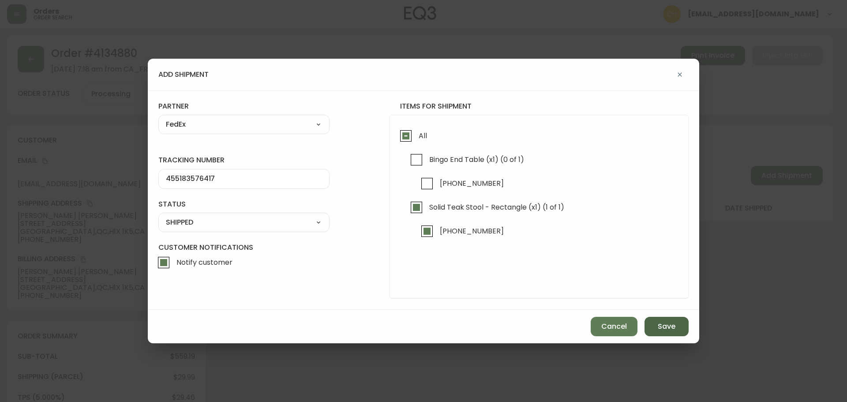
click at [667, 332] on button "Save" at bounding box center [666, 326] width 44 height 19
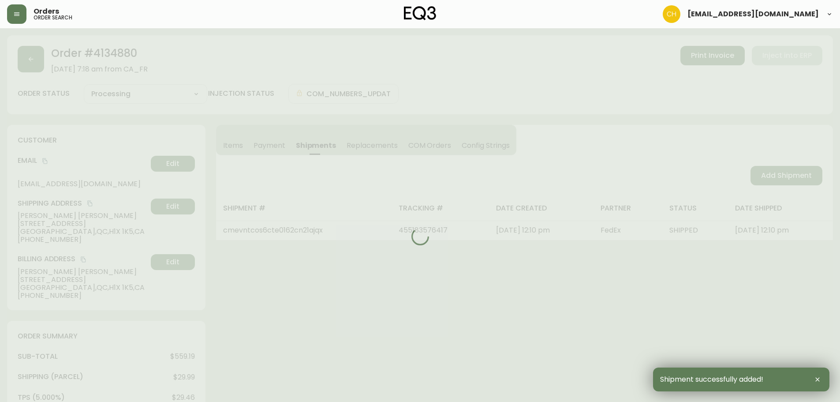
type input "Partially Shipped"
select select "PARTIALLY_SHIPPED"
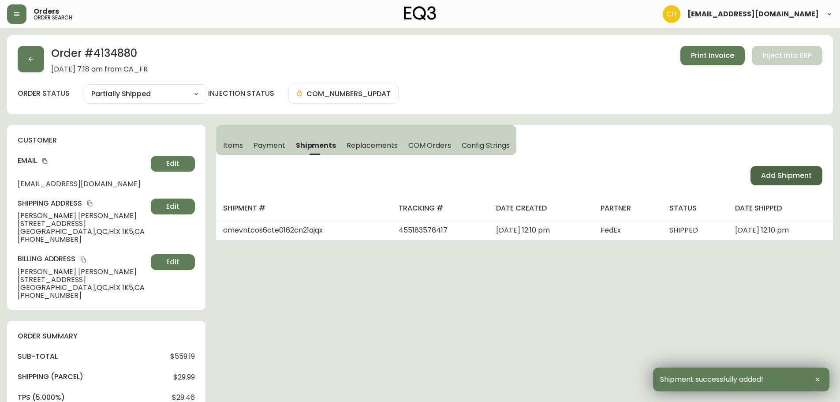
click at [769, 179] on span "Add Shipment" at bounding box center [786, 176] width 51 height 10
select select "PENDING"
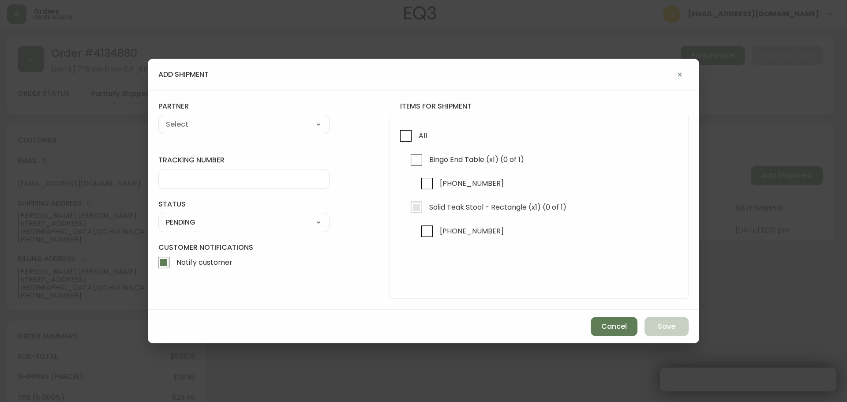
checkbox input "true"
drag, startPoint x: 418, startPoint y: 164, endPoint x: 367, endPoint y: 151, distance: 53.3
click at [418, 164] on input "Bingo End Table (x1) (0 of 1)" at bounding box center [416, 159] width 20 height 20
checkbox input "true"
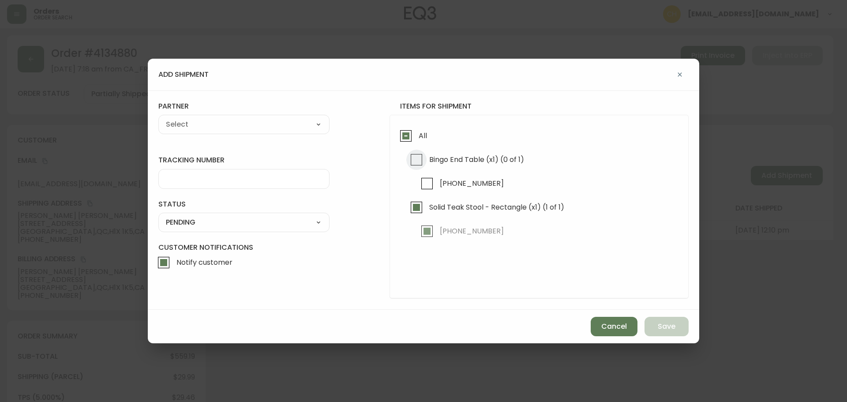
checkbox input "true"
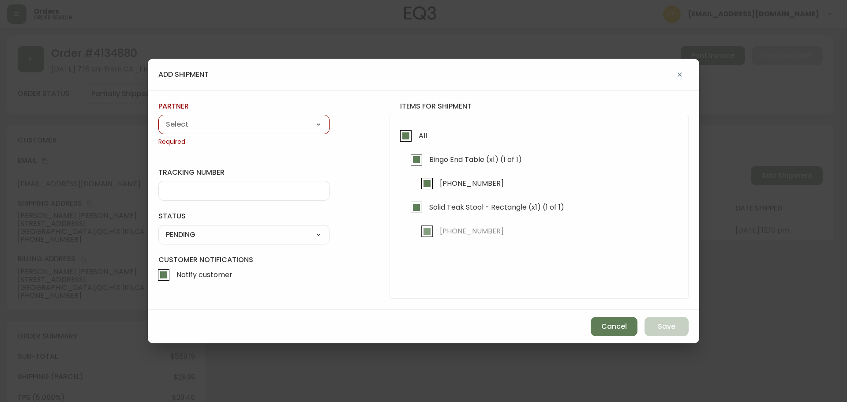
drag, startPoint x: 263, startPoint y: 129, endPoint x: 246, endPoint y: 130, distance: 17.2
click at [261, 129] on select "A Move to Remember LLC ABF Freight Alero [PERSON_NAME] Canada Post CDS Ceva Log…" at bounding box center [243, 124] width 171 height 13
select select "cjy0a9taa01x001669l98m63c"
click at [158, 118] on select "A Move to Remember LLC ABF Freight Alero [PERSON_NAME] Canada Post CDS Ceva Log…" at bounding box center [243, 124] width 171 height 13
type input "FedEx"
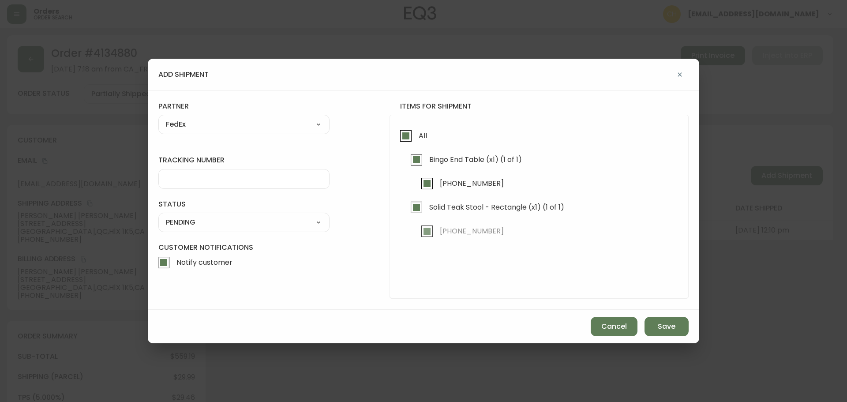
click at [188, 177] on input "tracking number" at bounding box center [244, 179] width 156 height 8
type input "455183576428"
click at [199, 221] on select "SHIPPED PENDING CANCELLED" at bounding box center [243, 222] width 171 height 13
click at [190, 228] on select "SHIPPED PENDING CANCELLED" at bounding box center [243, 222] width 171 height 13
click at [189, 222] on select "SHIPPED PENDING CANCELLED" at bounding box center [243, 222] width 171 height 13
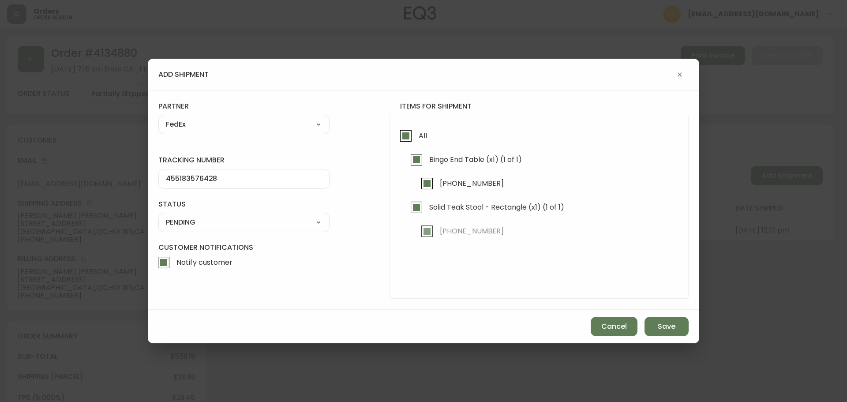
click at [158, 216] on select "SHIPPED PENDING CANCELLED" at bounding box center [243, 222] width 171 height 13
select select "PENDING"
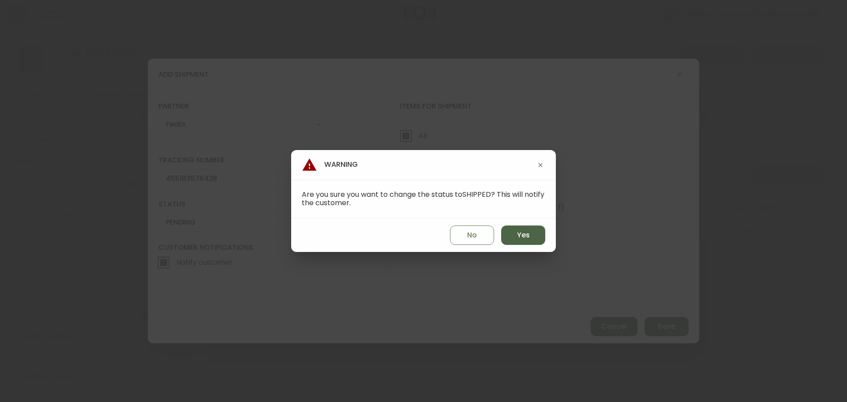
click at [517, 235] on span "Yes" at bounding box center [523, 235] width 13 height 10
type input "SHIPPED"
select select "SHIPPED"
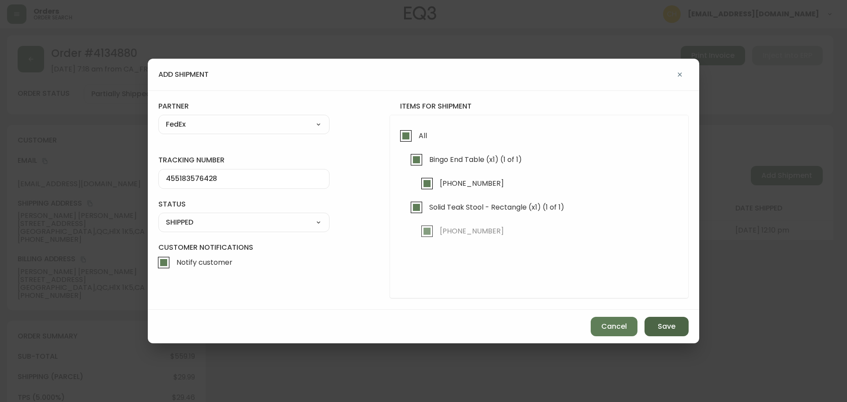
click at [652, 326] on button "Save" at bounding box center [666, 326] width 44 height 19
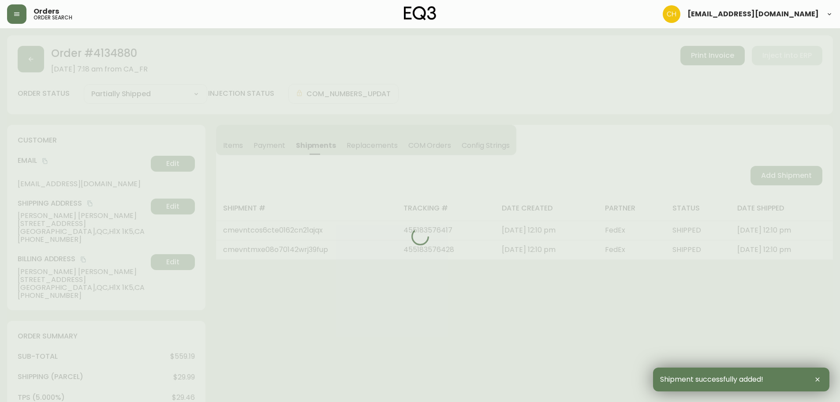
type input "Fully Shipped"
select select "FULLY_SHIPPED"
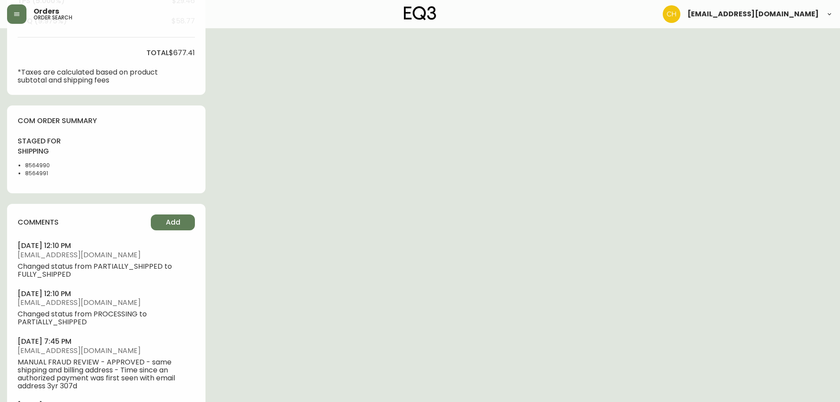
scroll to position [397, 0]
click at [180, 220] on button "Add" at bounding box center [173, 222] width 44 height 16
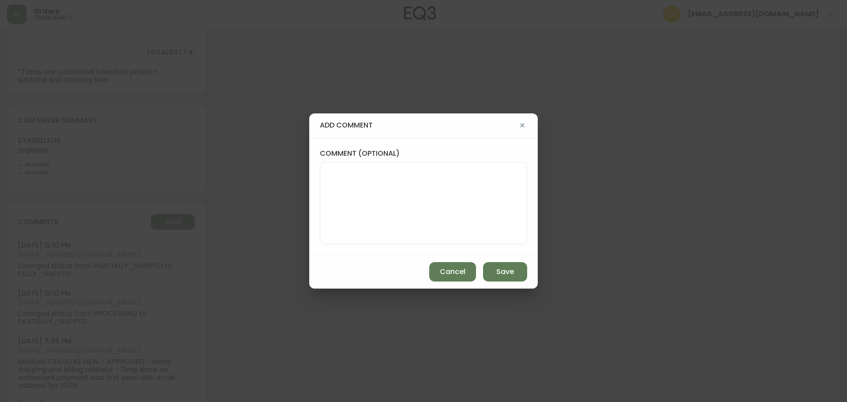
click at [374, 172] on textarea "comment (optional)" at bounding box center [423, 203] width 192 height 71
type textarea "CH"
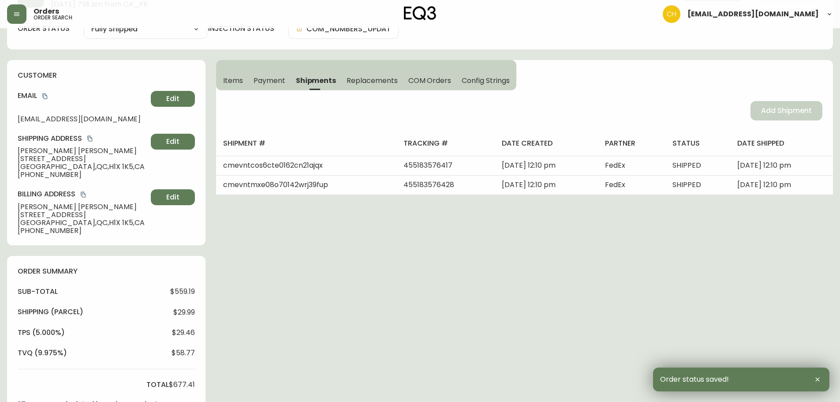
scroll to position [0, 0]
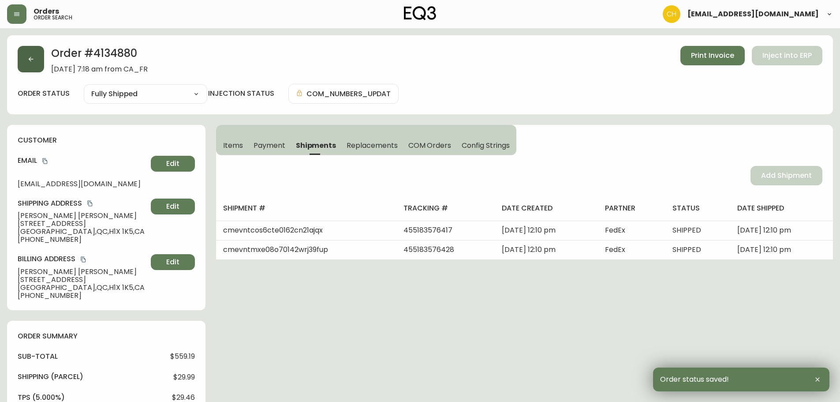
click at [35, 64] on button "button" at bounding box center [31, 59] width 26 height 26
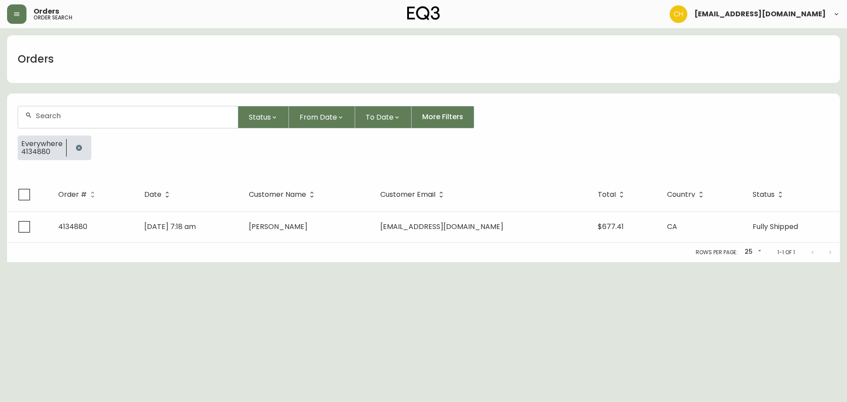
click at [53, 117] on input "text" at bounding box center [133, 116] width 195 height 8
type input "4134890"
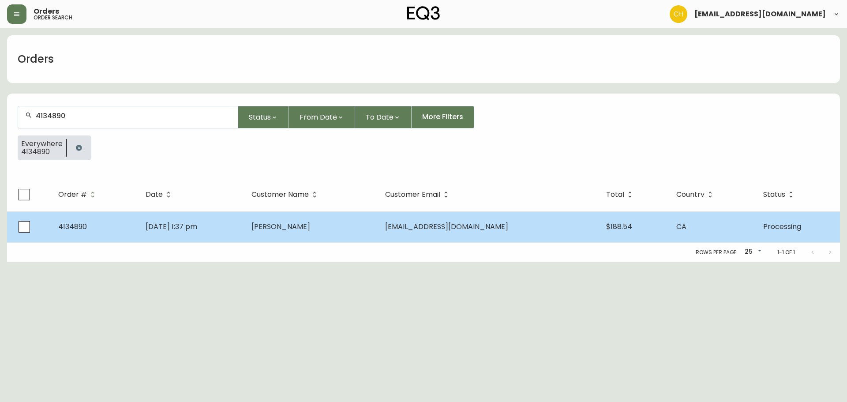
click at [244, 232] on td "[DATE] 1:37 pm" at bounding box center [191, 226] width 106 height 31
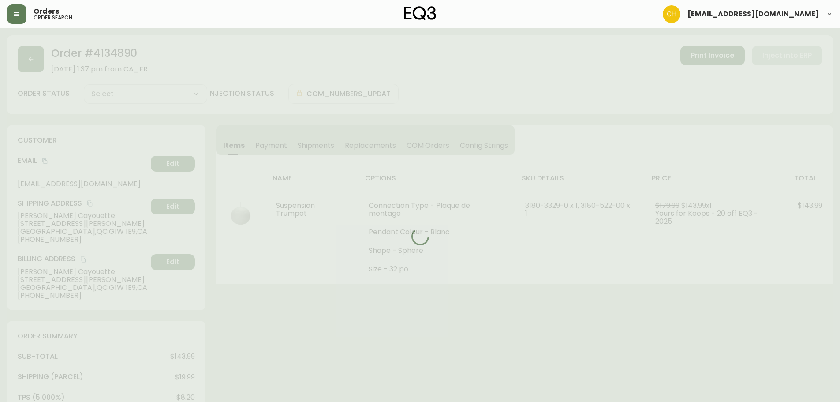
type input "Processing"
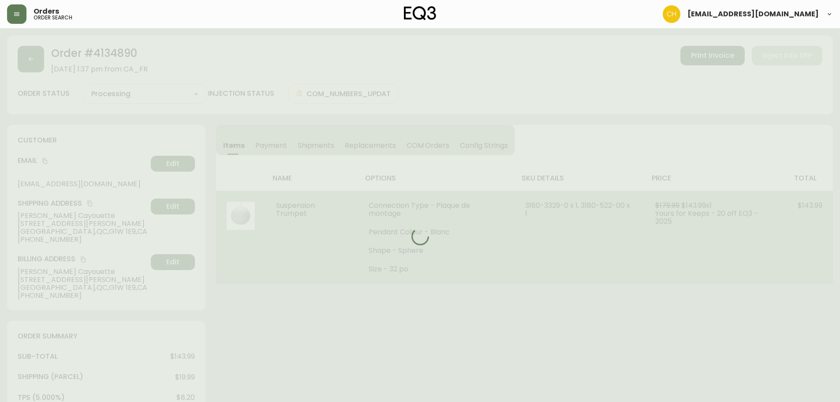
select select "PROCESSING"
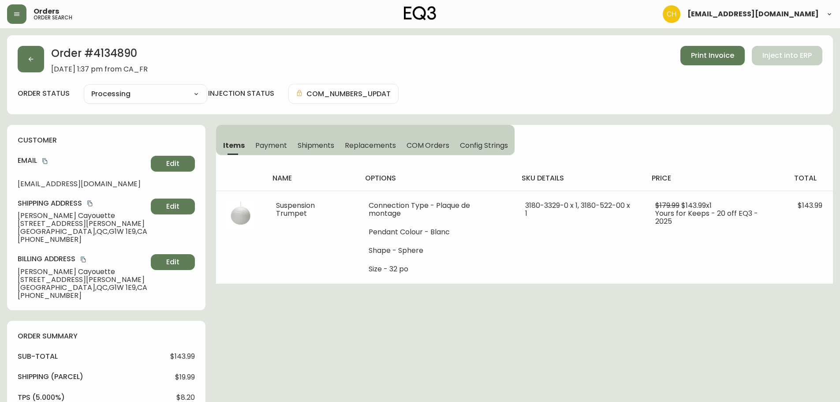
click at [310, 145] on span "Shipments" at bounding box center [316, 145] width 37 height 9
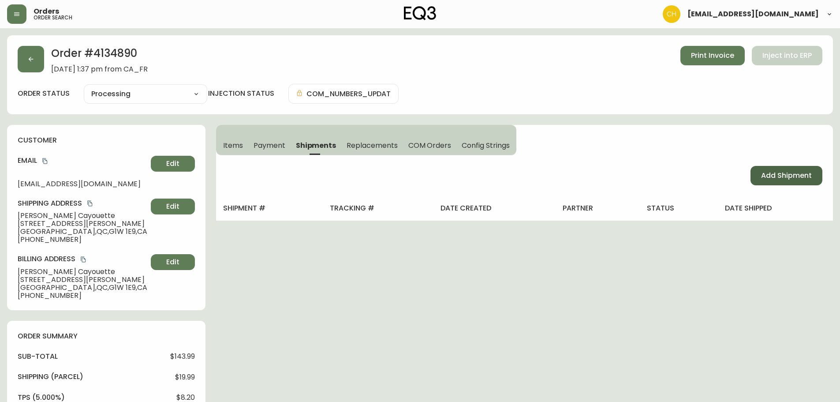
click at [769, 175] on span "Add Shipment" at bounding box center [786, 176] width 51 height 10
select select "PENDING"
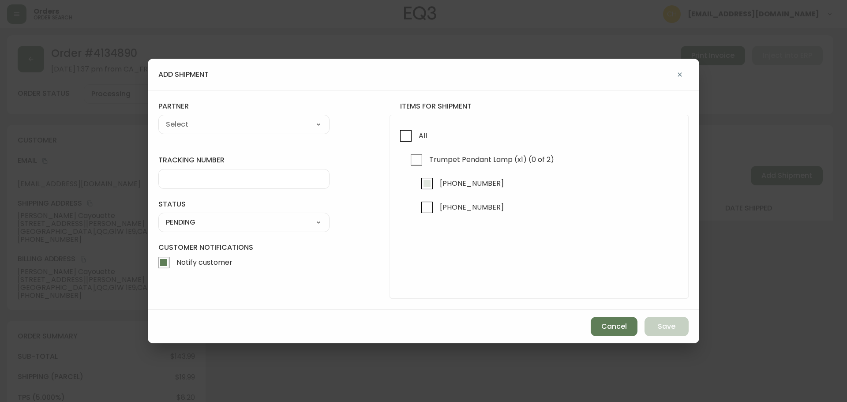
click at [424, 180] on input "[PHONE_NUMBER]" at bounding box center [427, 183] width 20 height 20
checkbox input "true"
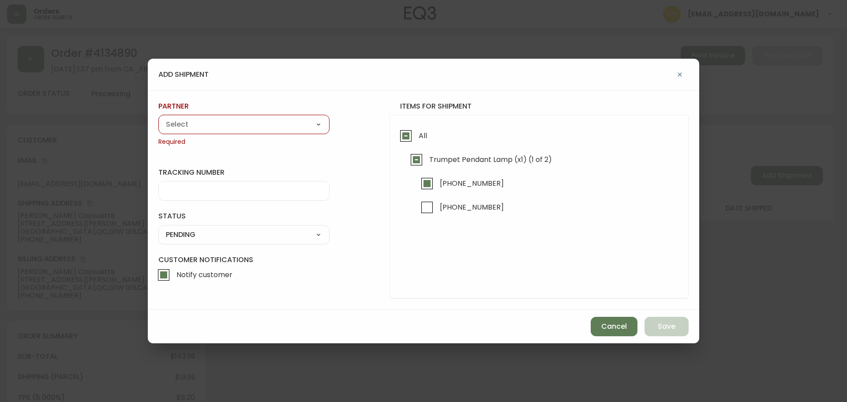
click at [222, 126] on select "A Move to Remember LLC ABF Freight Alero [PERSON_NAME] Canada Post CDS Ceva Log…" at bounding box center [243, 124] width 171 height 13
select select "cjy0a9taa01x001669l98m63c"
click at [158, 118] on select "A Move to Remember LLC ABF Freight Alero [PERSON_NAME] Canada Post CDS Ceva Log…" at bounding box center [243, 124] width 171 height 13
type input "FedEx"
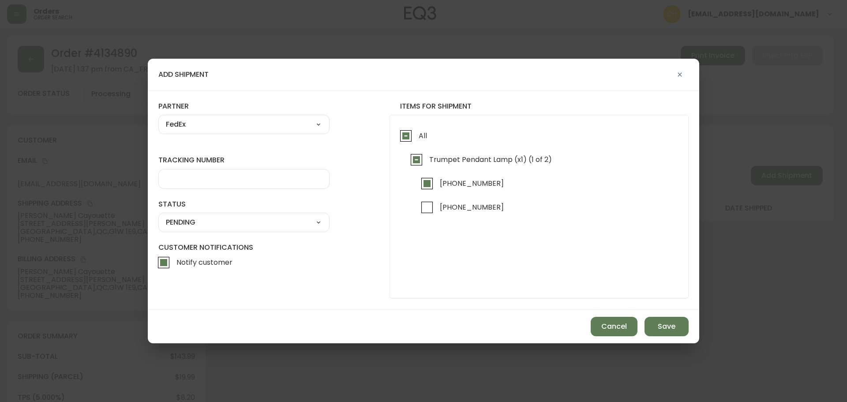
click at [172, 180] on input "tracking number" at bounding box center [244, 179] width 156 height 8
type input "455183576439"
click at [179, 222] on select "SHIPPED PENDING CANCELLED" at bounding box center [243, 222] width 171 height 13
click at [158, 216] on select "SHIPPED PENDING CANCELLED" at bounding box center [243, 222] width 171 height 13
select select "PENDING"
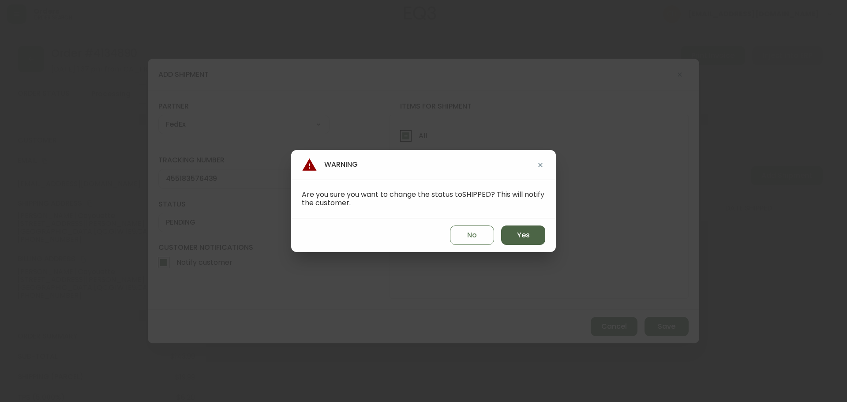
drag, startPoint x: 523, startPoint y: 235, endPoint x: 557, endPoint y: 256, distance: 40.0
click at [523, 235] on span "Yes" at bounding box center [523, 235] width 13 height 10
type input "SHIPPED"
select select "SHIPPED"
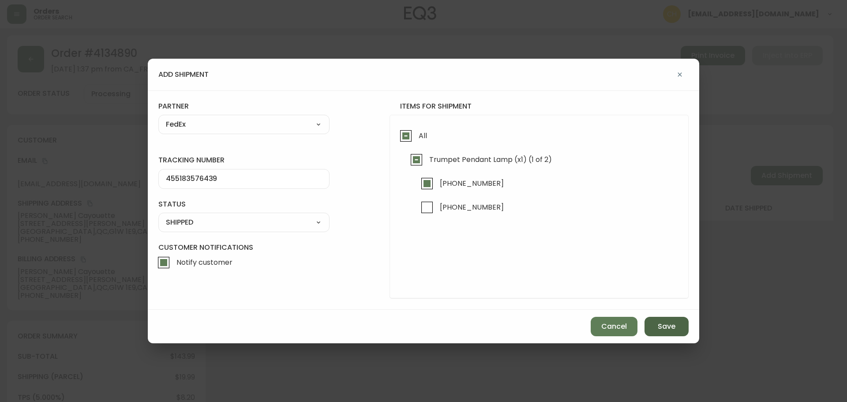
click at [651, 327] on button "Save" at bounding box center [666, 326] width 44 height 19
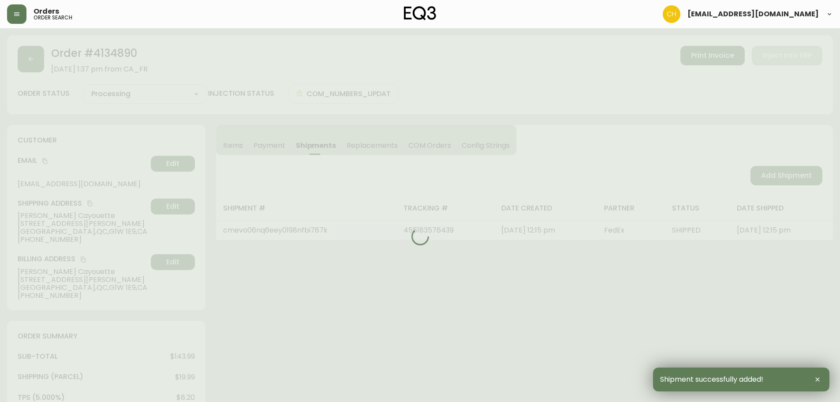
type input "Partially Shipped"
select select "PARTIALLY_SHIPPED"
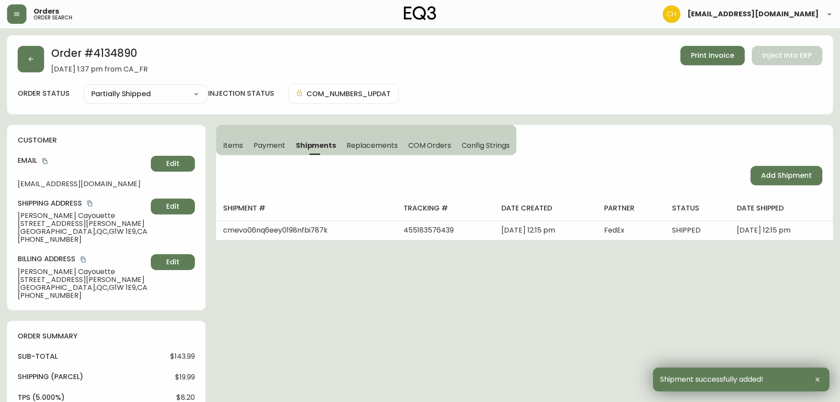
click at [782, 174] on span "Add Shipment" at bounding box center [786, 176] width 51 height 10
select select "PENDING"
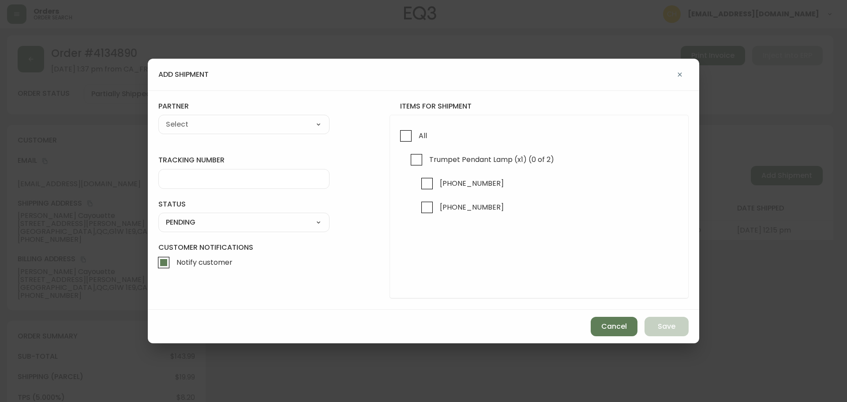
checkbox input "true"
click at [425, 207] on input "[PHONE_NUMBER]" at bounding box center [427, 207] width 20 height 20
checkbox input "true"
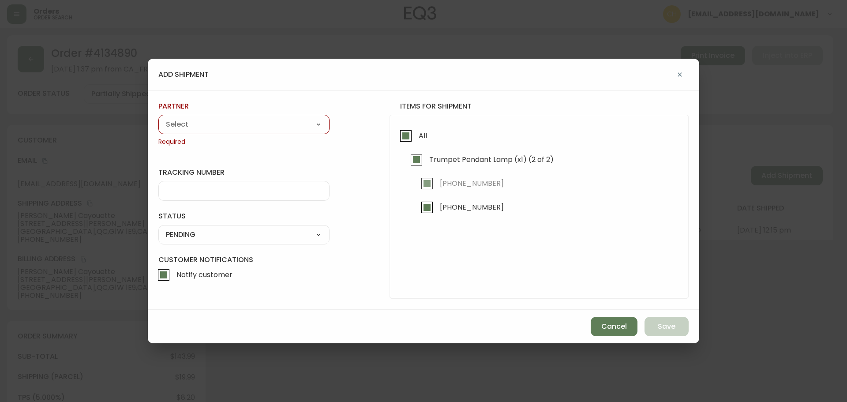
drag, startPoint x: 247, startPoint y: 126, endPoint x: 243, endPoint y: 130, distance: 5.9
click at [246, 127] on select "A Move to Remember LLC ABF Freight Alero [PERSON_NAME] Canada Post CDS Ceva Log…" at bounding box center [243, 124] width 171 height 13
select select "cjy0a9taa01x001669l98m63c"
click at [158, 118] on select "A Move to Remember LLC ABF Freight Alero [PERSON_NAME] Canada Post CDS Ceva Log…" at bounding box center [243, 124] width 171 height 13
type input "FedEx"
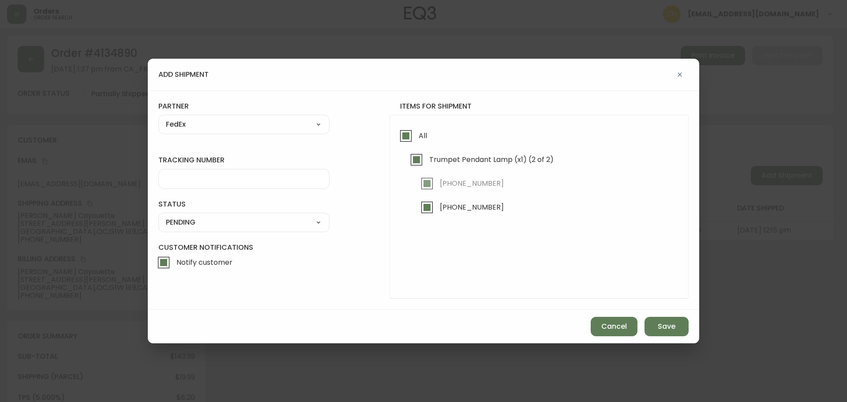
click at [182, 181] on input "tracking number" at bounding box center [244, 179] width 156 height 8
type input "455183576440"
click at [181, 224] on select "SHIPPED PENDING CANCELLED" at bounding box center [243, 222] width 171 height 13
click at [158, 216] on select "SHIPPED PENDING CANCELLED" at bounding box center [243, 222] width 171 height 13
select select "PENDING"
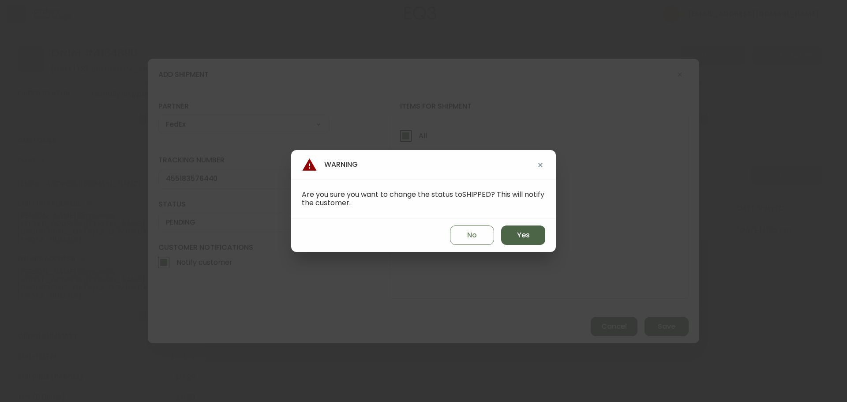
click at [521, 239] on span "Yes" at bounding box center [523, 235] width 13 height 10
type input "SHIPPED"
select select "SHIPPED"
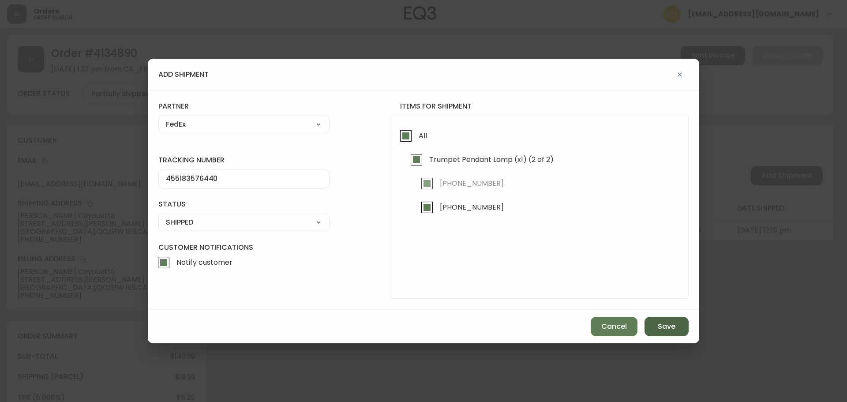
click at [657, 322] on button "Save" at bounding box center [666, 326] width 44 height 19
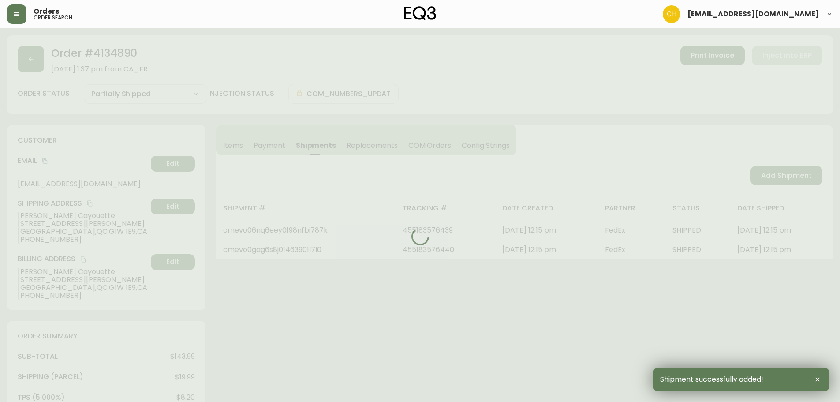
type input "Fully Shipped"
select select "FULLY_SHIPPED"
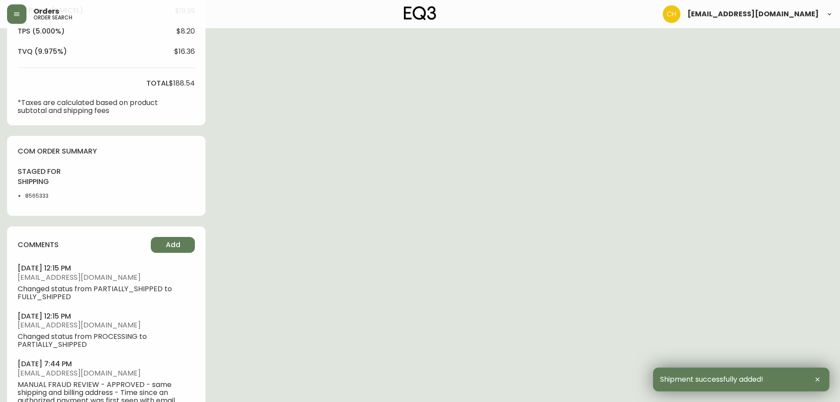
scroll to position [441, 0]
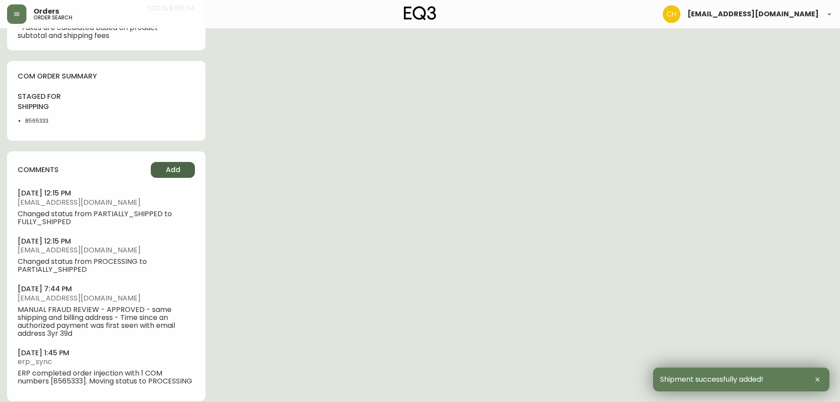
click at [182, 165] on button "Add" at bounding box center [173, 170] width 44 height 16
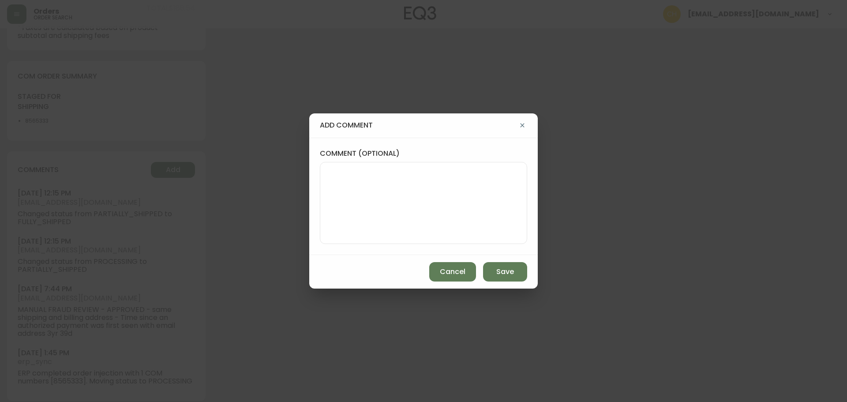
click at [351, 193] on textarea "comment (optional)" at bounding box center [423, 203] width 192 height 71
type textarea "CH"
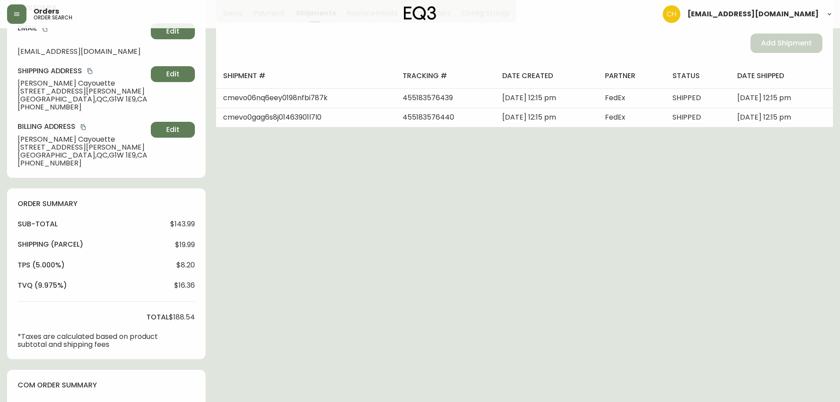
scroll to position [0, 0]
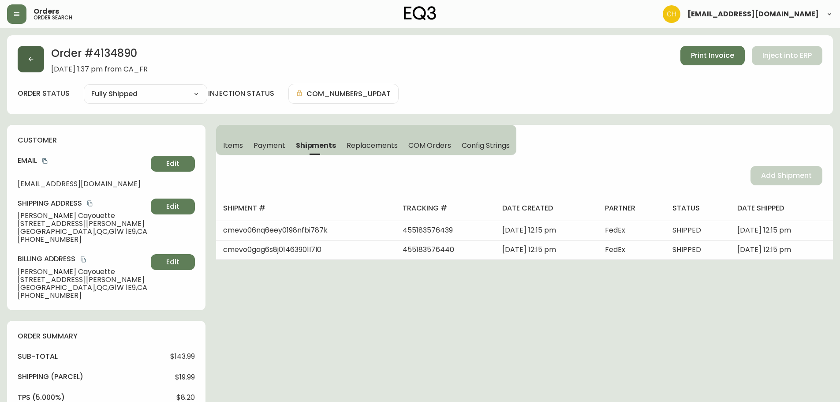
click at [30, 62] on icon "button" at bounding box center [30, 59] width 7 height 7
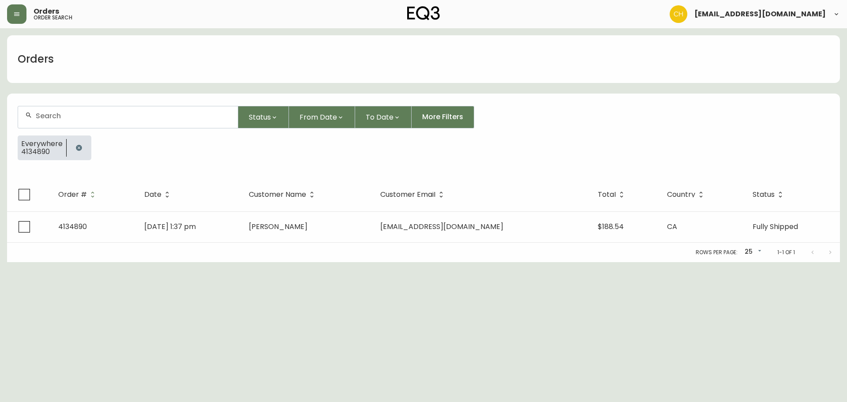
click at [47, 116] on input "text" at bounding box center [133, 116] width 195 height 8
type input "4134893"
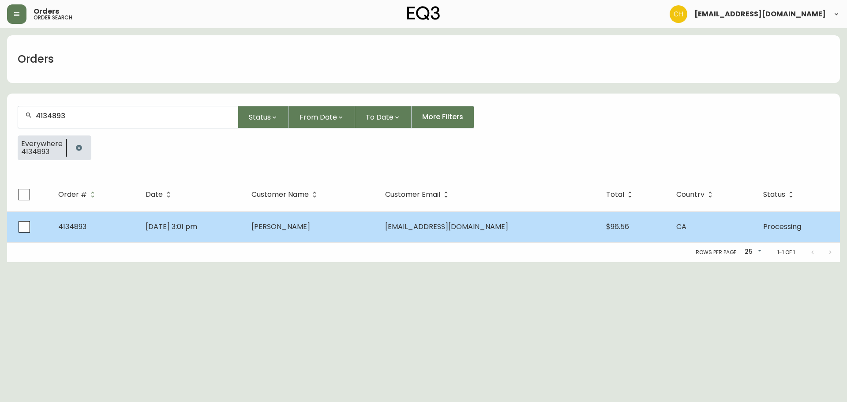
click at [244, 232] on td "[DATE] 3:01 pm" at bounding box center [191, 226] width 106 height 31
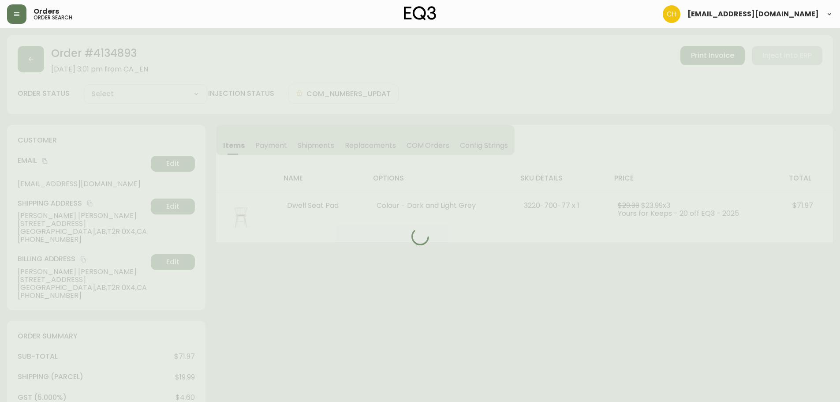
type input "Processing"
select select "PROCESSING"
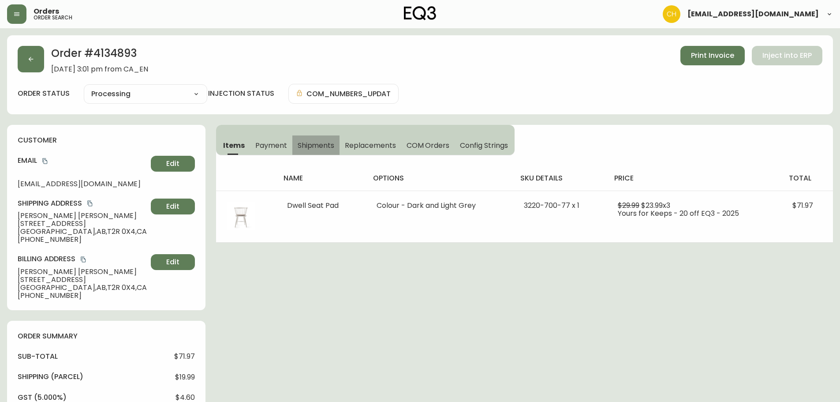
click at [310, 150] on span "Shipments" at bounding box center [316, 145] width 37 height 9
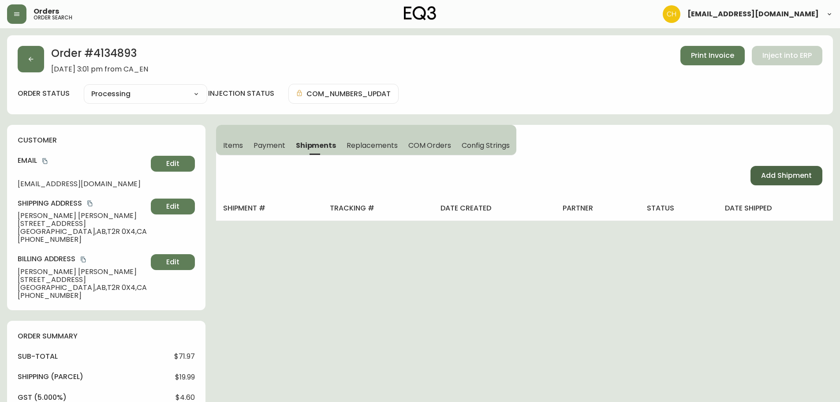
click at [786, 176] on span "Add Shipment" at bounding box center [786, 176] width 51 height 10
select select "PENDING"
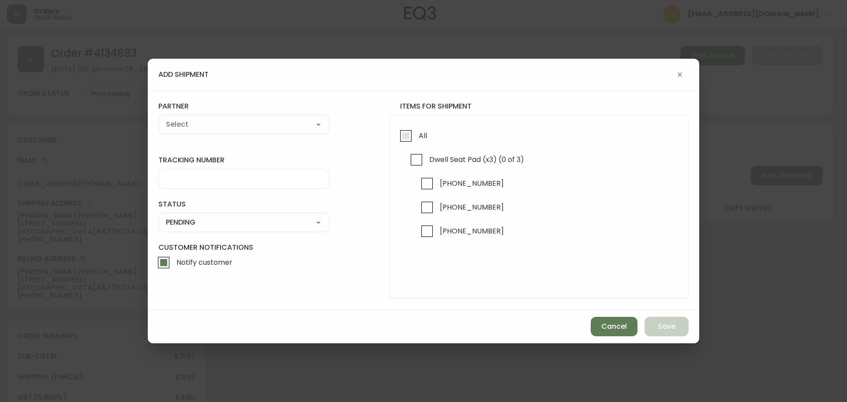
drag, startPoint x: 405, startPoint y: 134, endPoint x: 374, endPoint y: 128, distance: 31.0
click at [404, 134] on input "All" at bounding box center [406, 136] width 20 height 20
checkbox input "true"
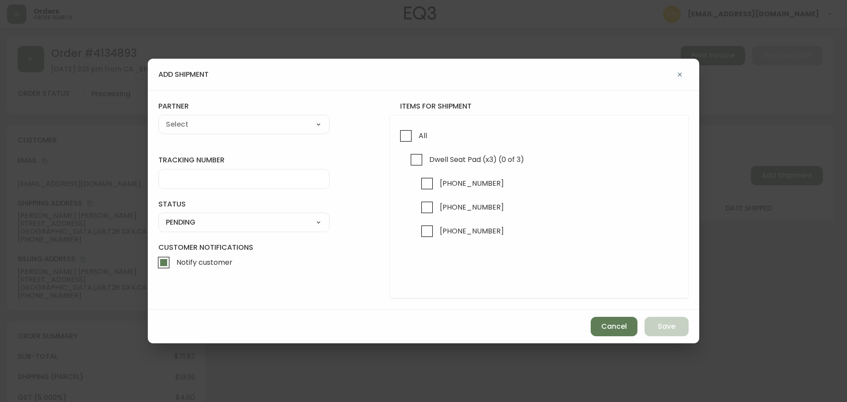
checkbox input "true"
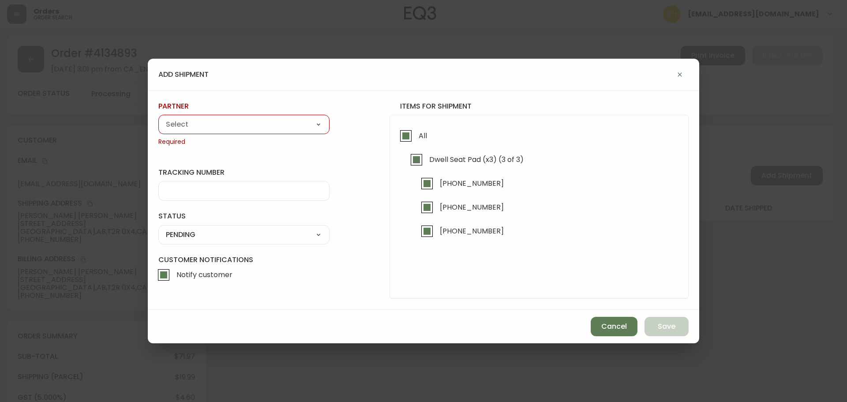
click at [275, 123] on select "A Move to Remember LLC ABF Freight Alero [PERSON_NAME] Canada Post CDS Ceva Log…" at bounding box center [243, 124] width 171 height 13
select select "cjy0a9taa01x001669l98m63c"
click at [158, 118] on select "A Move to Remember LLC ABF Freight Alero [PERSON_NAME] Canada Post CDS Ceva Log…" at bounding box center [243, 124] width 171 height 13
type input "FedEx"
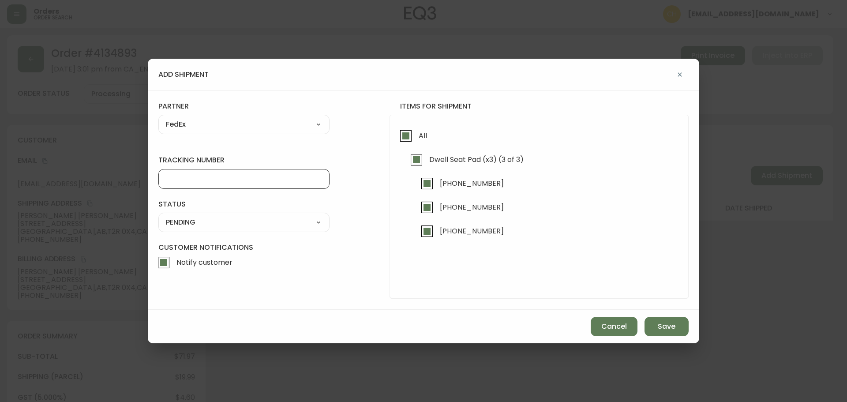
click at [172, 176] on input "tracking number" at bounding box center [244, 179] width 156 height 8
click at [186, 178] on input "tracking number" at bounding box center [244, 179] width 156 height 8
type input "455183576450"
click at [190, 224] on select "SHIPPED PENDING CANCELLED" at bounding box center [243, 222] width 171 height 13
click at [158, 216] on select "SHIPPED PENDING CANCELLED" at bounding box center [243, 222] width 171 height 13
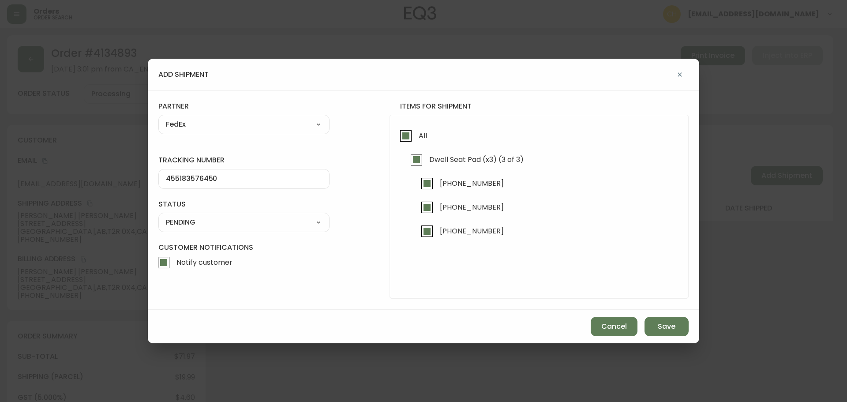
select select "PENDING"
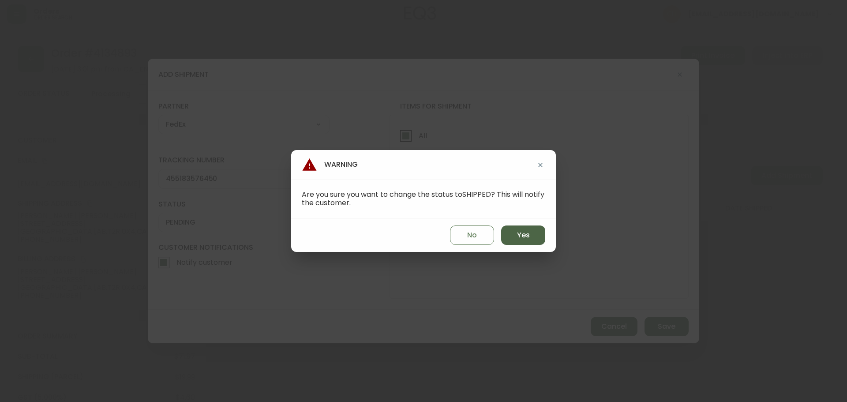
click at [518, 237] on span "Yes" at bounding box center [523, 235] width 13 height 10
type input "SHIPPED"
select select "SHIPPED"
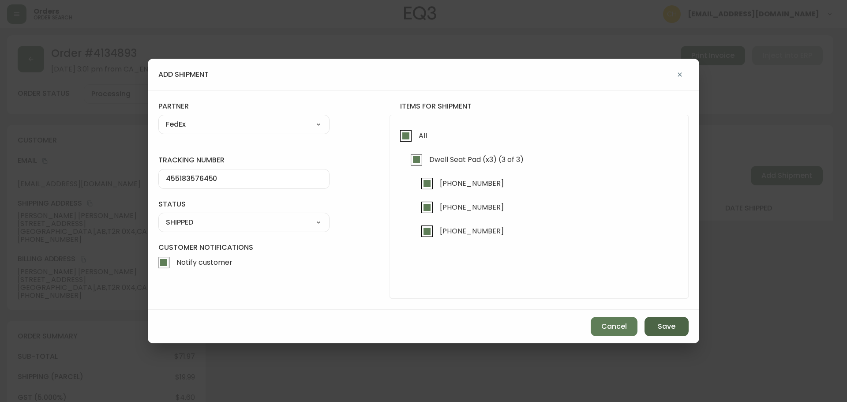
click at [664, 325] on span "Save" at bounding box center [666, 326] width 18 height 10
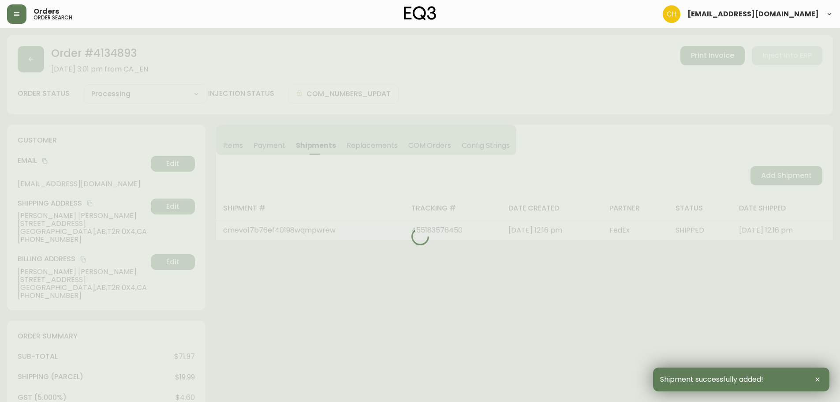
type input "Fully Shipped"
select select "FULLY_SHIPPED"
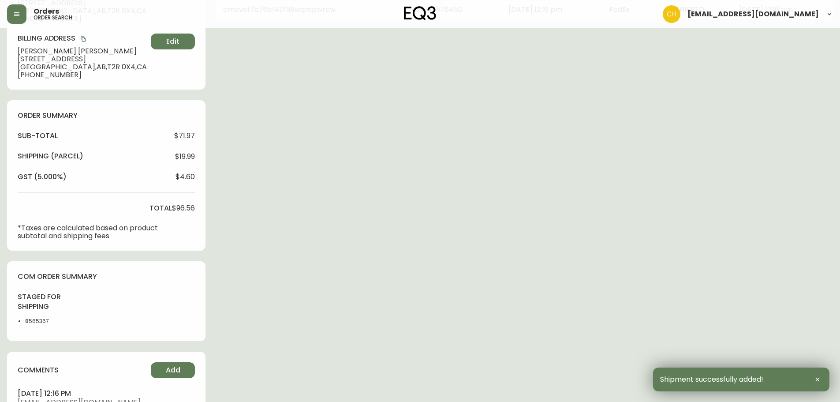
scroll to position [265, 0]
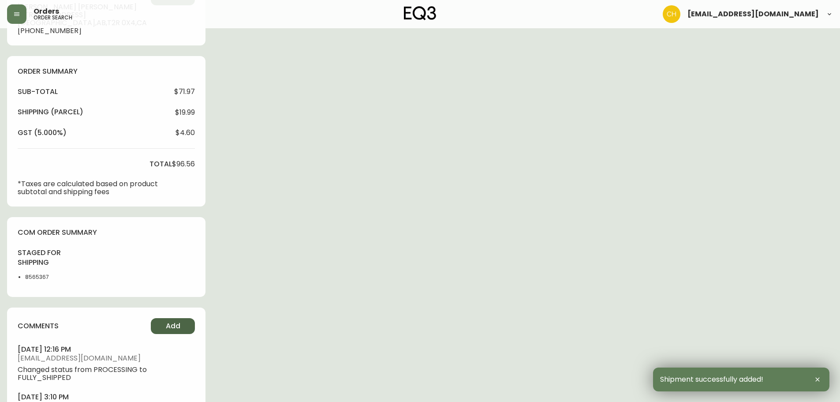
click at [170, 322] on span "Add" at bounding box center [173, 326] width 15 height 10
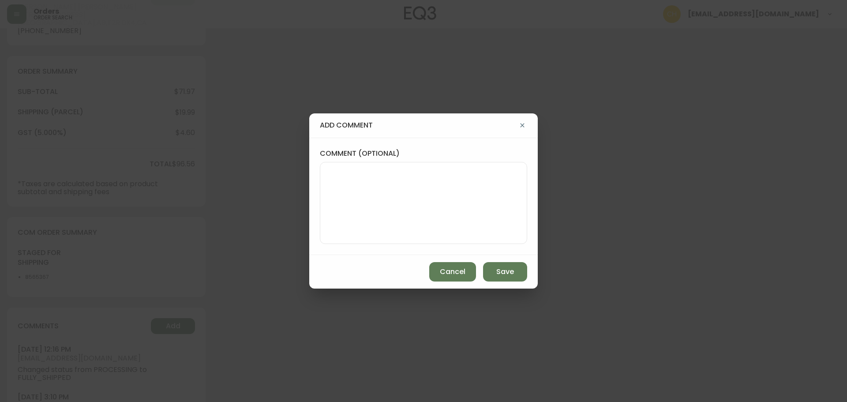
click at [361, 211] on textarea "comment (optional)" at bounding box center [423, 203] width 192 height 71
type textarea "CH"
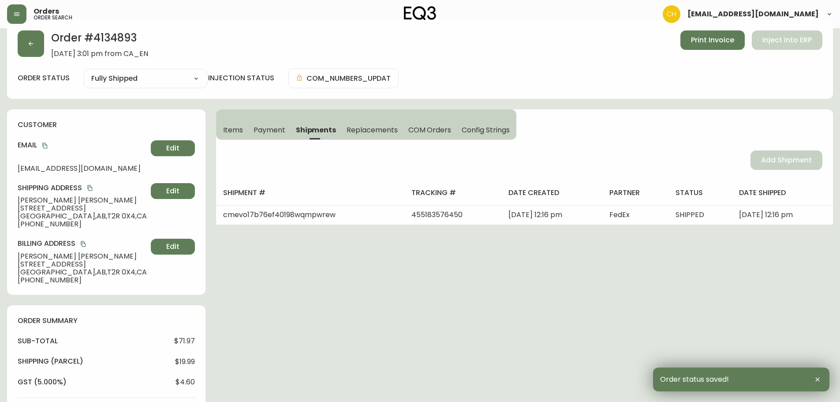
scroll to position [0, 0]
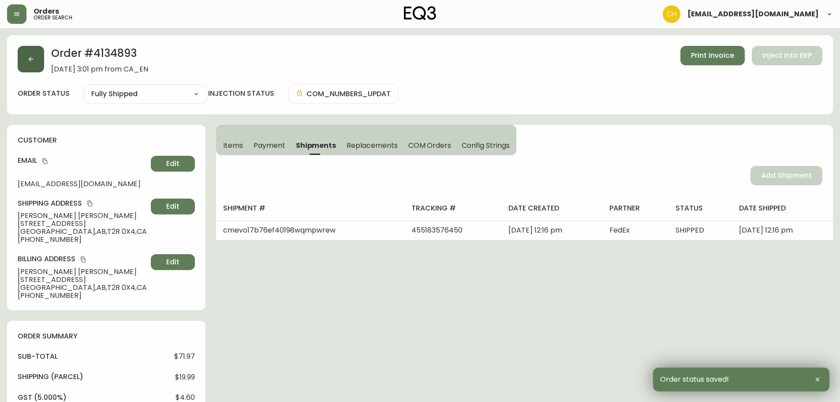
click at [30, 57] on icon "button" at bounding box center [31, 59] width 5 height 5
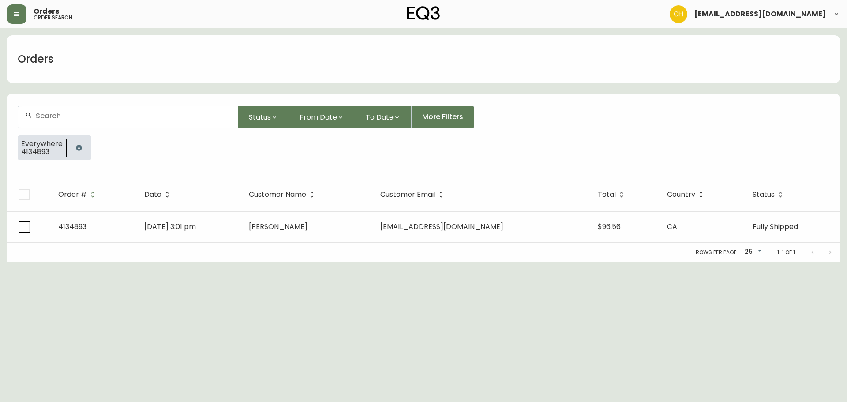
click at [41, 114] on input "text" at bounding box center [133, 116] width 195 height 8
type input "4133011"
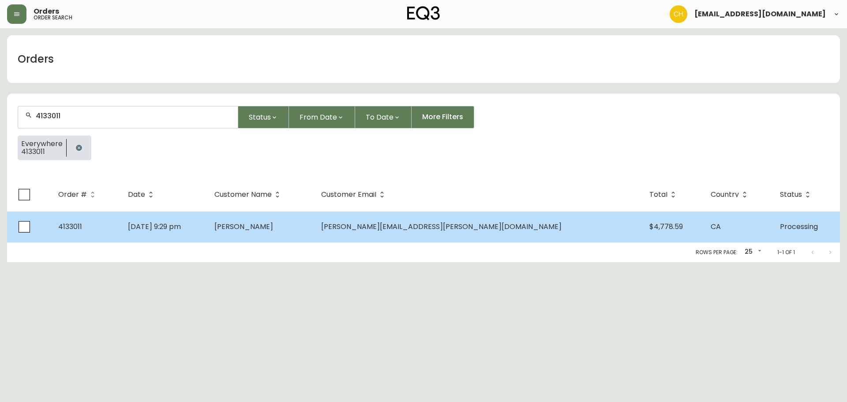
click at [273, 227] on span "[PERSON_NAME]" at bounding box center [243, 226] width 59 height 10
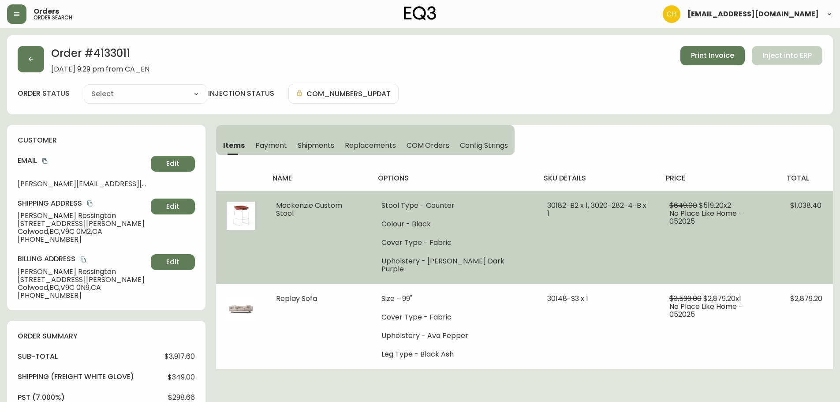
type input "Processing"
select select "PROCESSING"
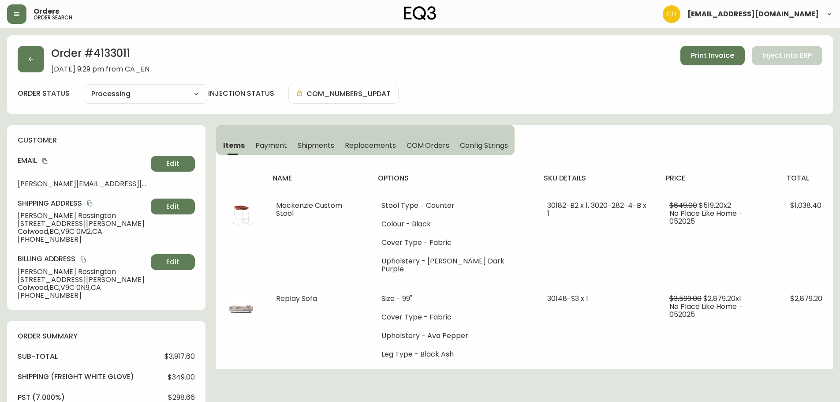
click at [316, 144] on span "Shipments" at bounding box center [316, 145] width 37 height 9
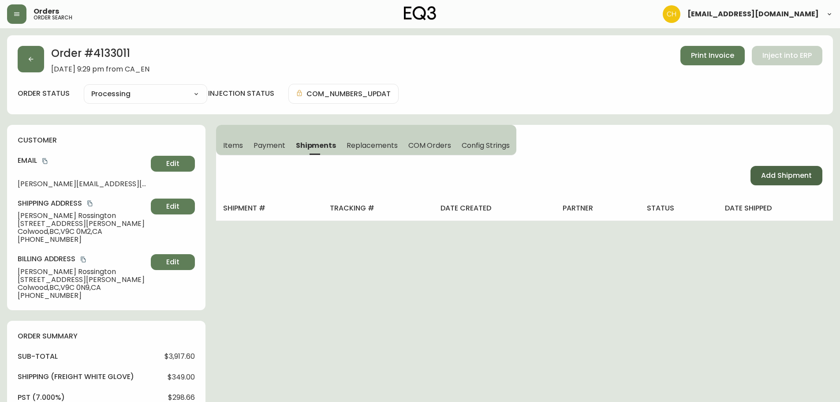
click at [803, 173] on span "Add Shipment" at bounding box center [786, 176] width 51 height 10
select select "PENDING"
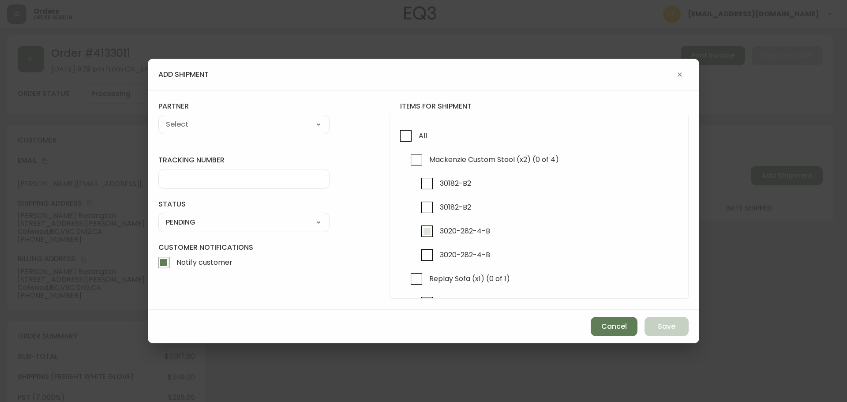
click at [420, 231] on input "3020-282-4-B" at bounding box center [427, 231] width 20 height 20
checkbox input "true"
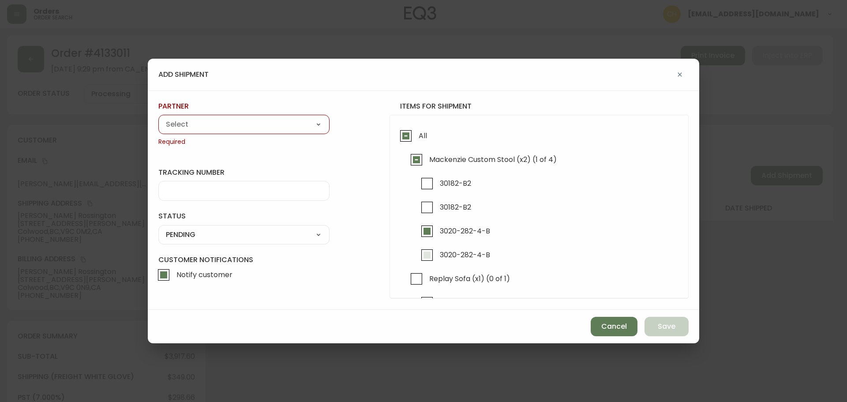
click at [425, 252] on input "3020-282-4-B" at bounding box center [427, 255] width 20 height 20
checkbox input "true"
click at [213, 120] on select "A Move to Remember LLC ABF Freight Alero [PERSON_NAME] Canada Post CDS Ceva Log…" at bounding box center [243, 124] width 171 height 13
select select "cjy0a9taa01x001669l98m63c"
click at [158, 118] on select "A Move to Remember LLC ABF Freight Alero [PERSON_NAME] Canada Post CDS Ceva Log…" at bounding box center [243, 124] width 171 height 13
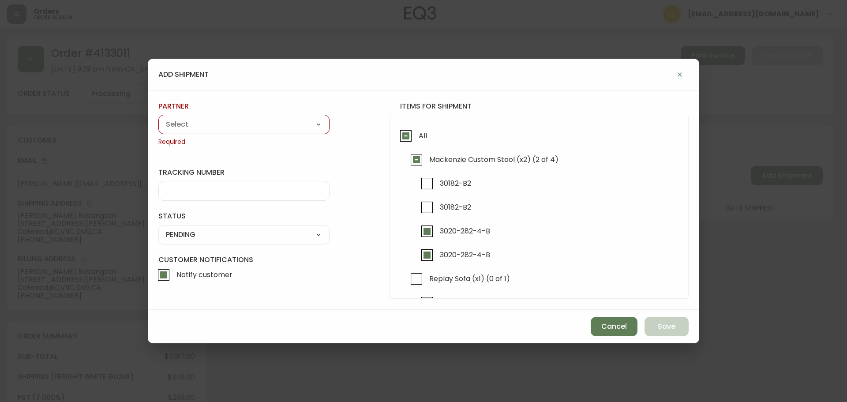
type input "FedEx"
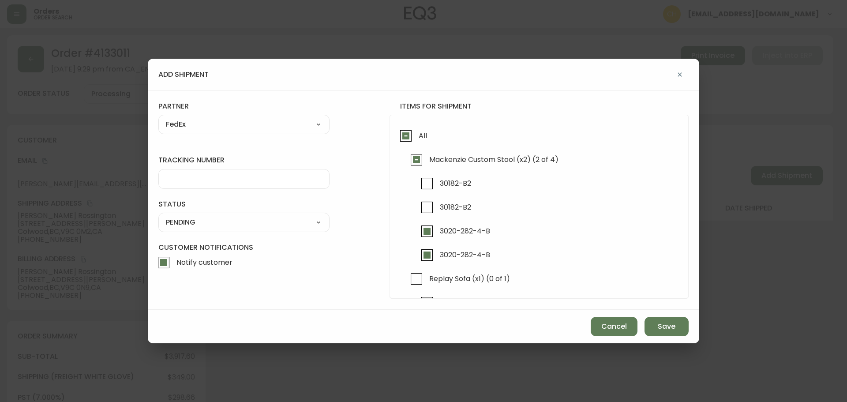
click at [182, 179] on input "tracking number" at bounding box center [244, 179] width 156 height 8
type input "455183576461"
click at [178, 226] on select "SHIPPED PENDING CANCELLED" at bounding box center [243, 222] width 171 height 13
click at [158, 216] on select "SHIPPED PENDING CANCELLED" at bounding box center [243, 222] width 171 height 13
select select "PENDING"
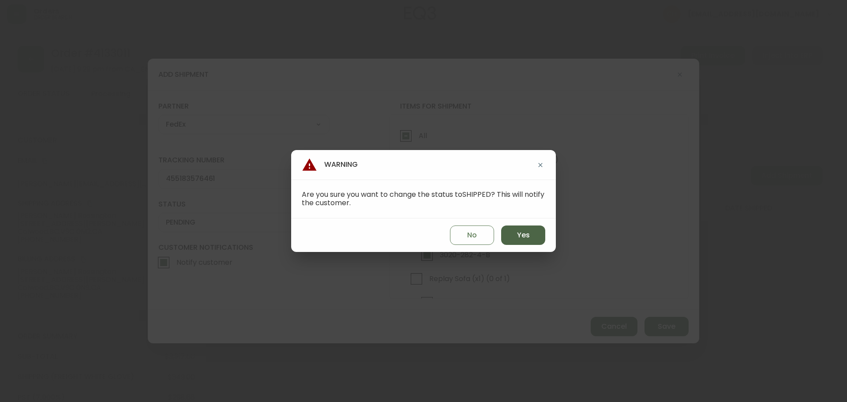
click at [518, 241] on button "Yes" at bounding box center [523, 234] width 44 height 19
type input "SHIPPED"
select select "SHIPPED"
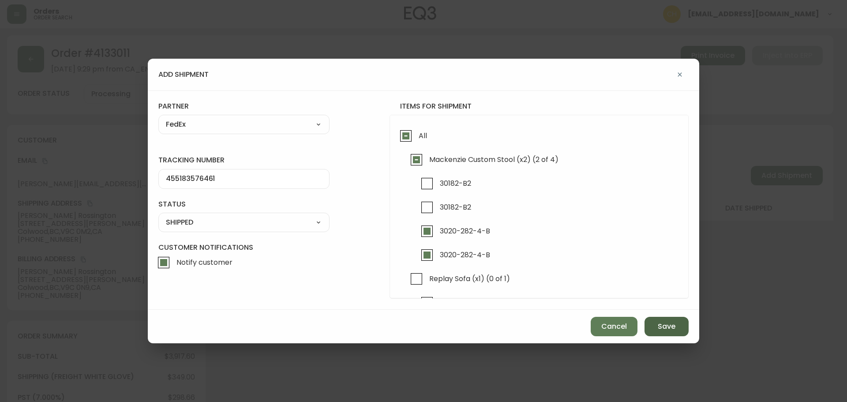
click at [658, 331] on span "Save" at bounding box center [666, 326] width 18 height 10
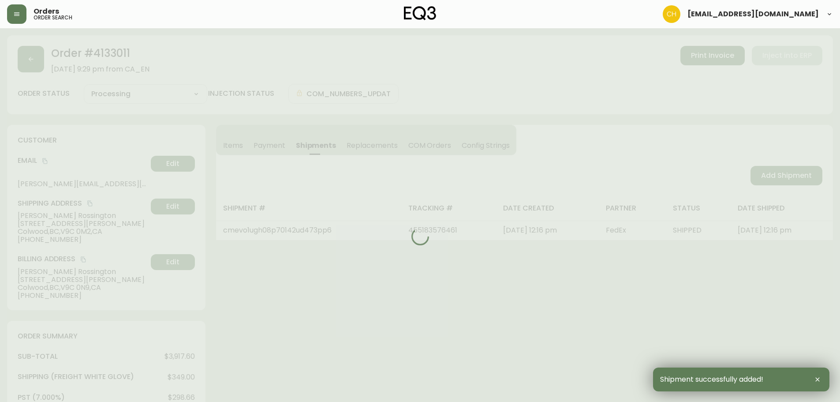
type input "Partially Shipped"
select select "PARTIALLY_SHIPPED"
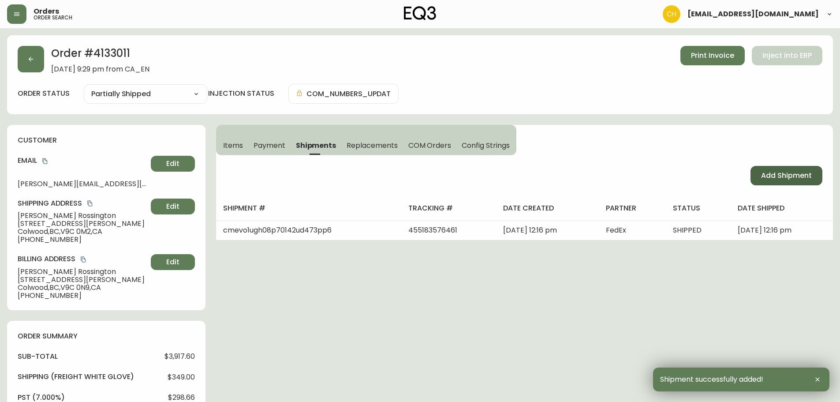
click at [776, 177] on span "Add Shipment" at bounding box center [786, 176] width 51 height 10
select select "PENDING"
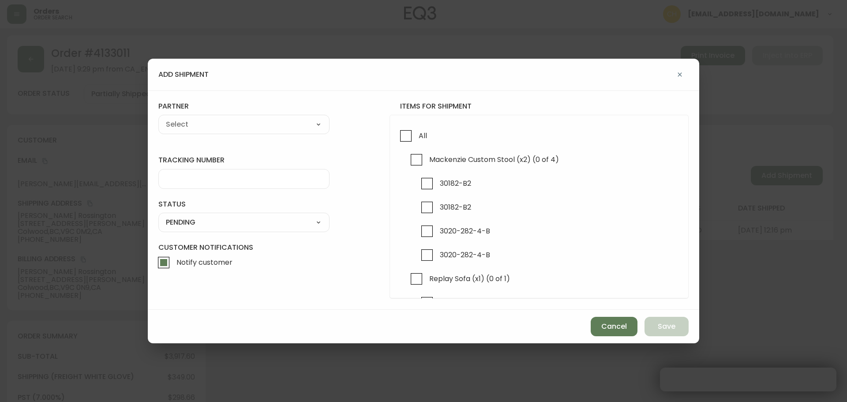
checkbox input "true"
click at [425, 183] on input "30182-B2" at bounding box center [427, 183] width 20 height 20
checkbox input "true"
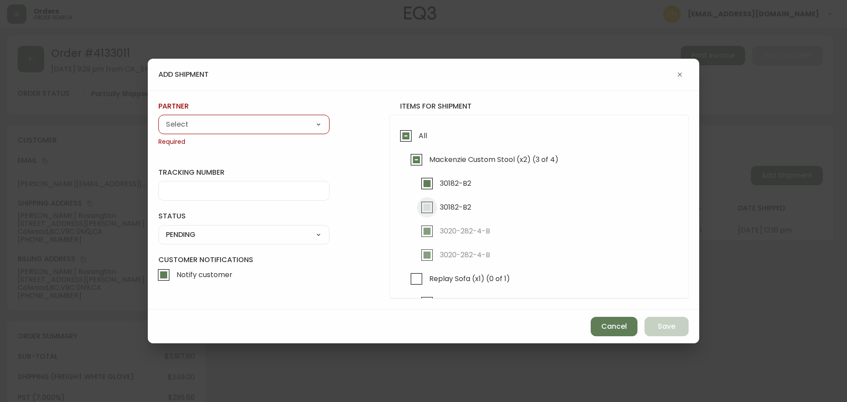
click at [425, 206] on input "30182-B2" at bounding box center [427, 207] width 20 height 20
checkbox input "true"
click at [229, 132] on div "A Move to Remember LLC ABF Freight Alero [PERSON_NAME] Canada Post CDS Ceva Log…" at bounding box center [243, 124] width 171 height 19
click at [206, 127] on select "A Move to Remember LLC ABF Freight Alero [PERSON_NAME] Canada Post CDS Ceva Log…" at bounding box center [243, 124] width 171 height 13
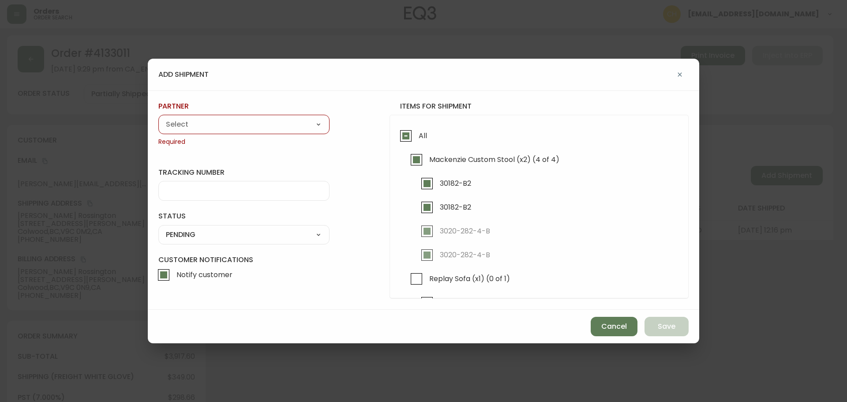
select select "cjy0a9taa01x001669l98m63c"
click at [158, 118] on select "A Move to Remember LLC ABF Freight Alero [PERSON_NAME] Canada Post CDS Ceva Log…" at bounding box center [243, 124] width 171 height 13
type input "FedEx"
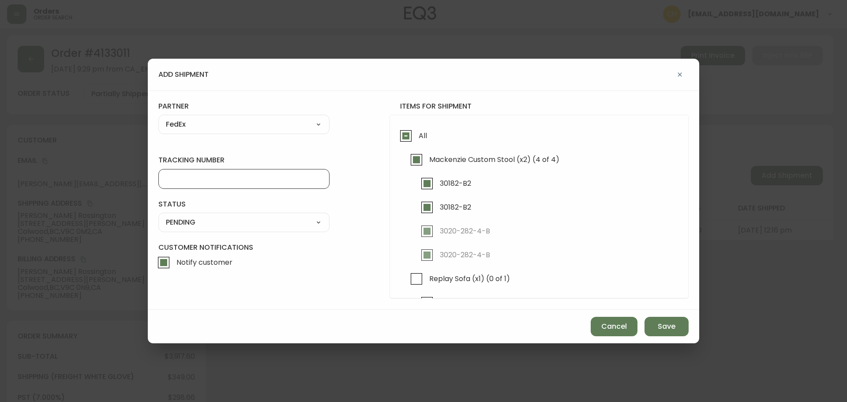
click at [187, 177] on input "tracking number" at bounding box center [244, 179] width 156 height 8
type input "455183576472"
click at [209, 227] on select "SHIPPED PENDING CANCELLED" at bounding box center [243, 222] width 171 height 13
click at [158, 216] on select "SHIPPED PENDING CANCELLED" at bounding box center [243, 222] width 171 height 13
select select "PENDING"
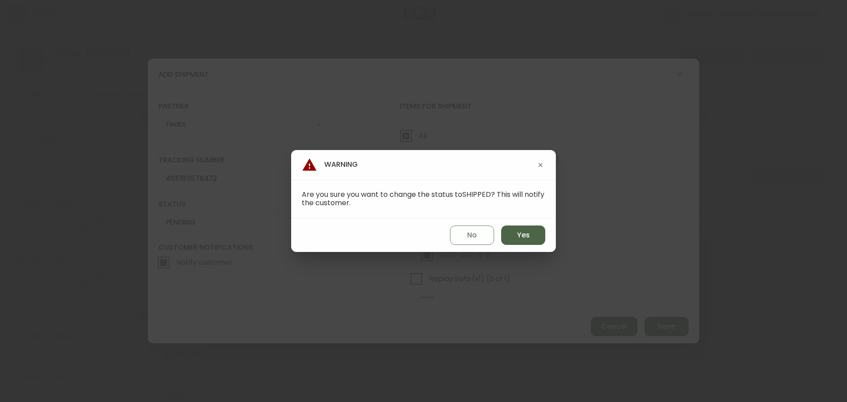
click at [526, 231] on span "Yes" at bounding box center [523, 235] width 13 height 10
type input "SHIPPED"
select select "SHIPPED"
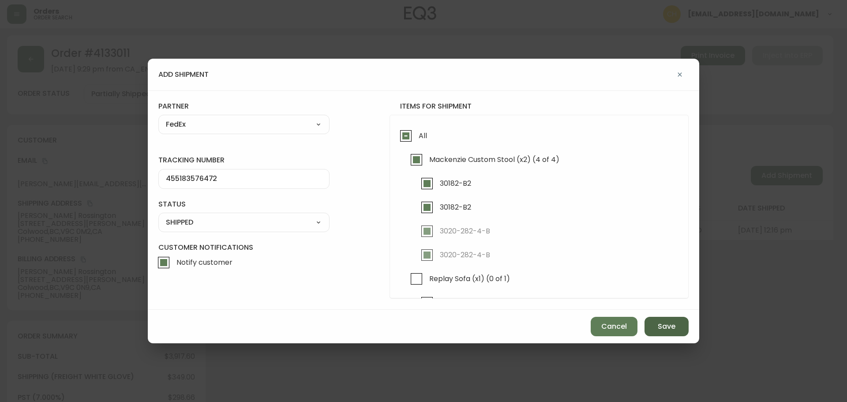
click at [659, 323] on span "Save" at bounding box center [666, 326] width 18 height 10
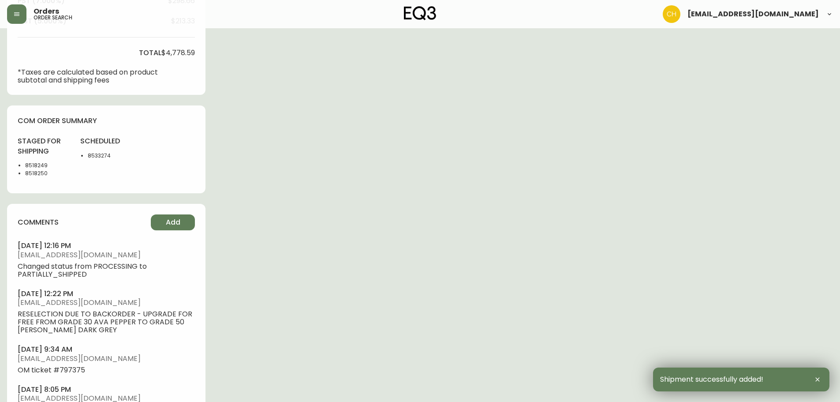
scroll to position [397, 0]
click at [175, 225] on span "Add" at bounding box center [173, 222] width 15 height 10
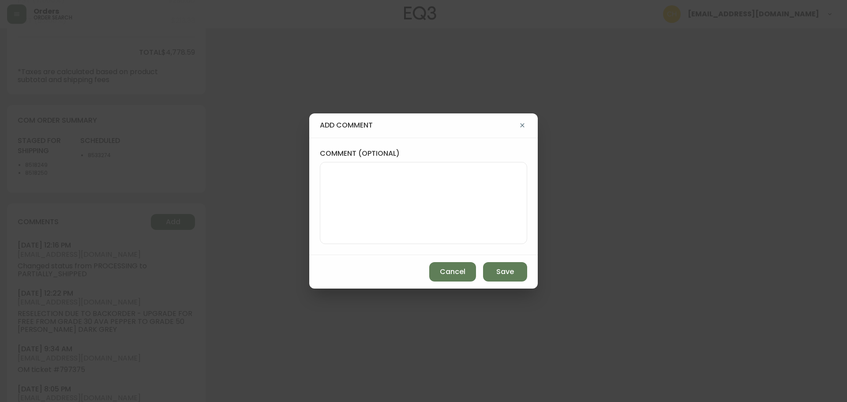
click at [336, 190] on textarea "comment (optional)" at bounding box center [423, 203] width 192 height 71
type textarea "CH"
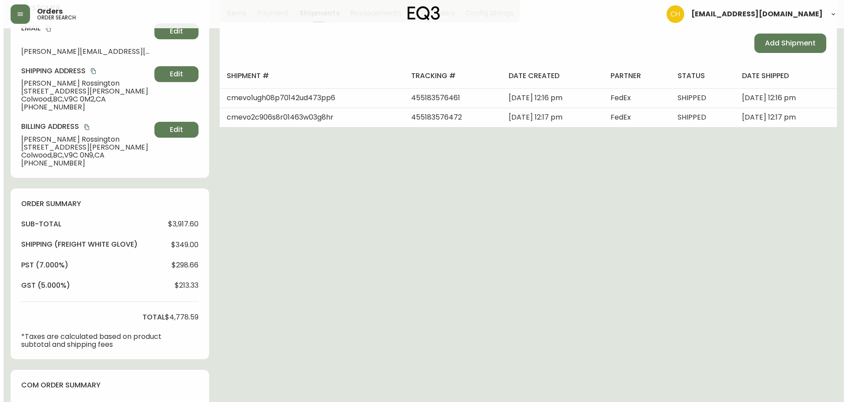
scroll to position [0, 0]
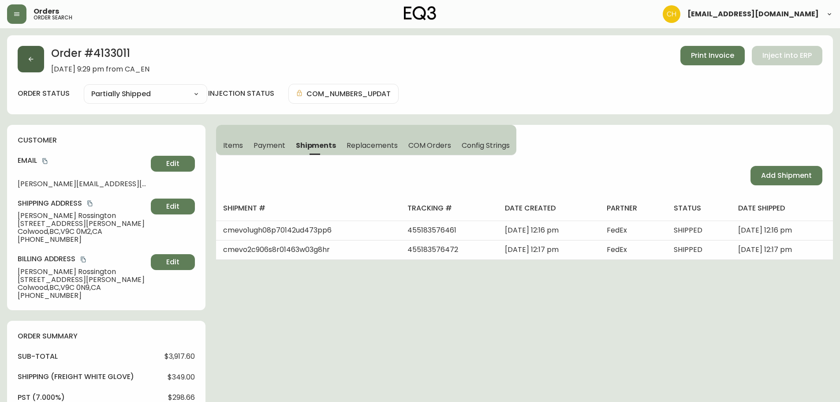
click at [37, 60] on button "button" at bounding box center [31, 59] width 26 height 26
